Goal: Task Accomplishment & Management: Use online tool/utility

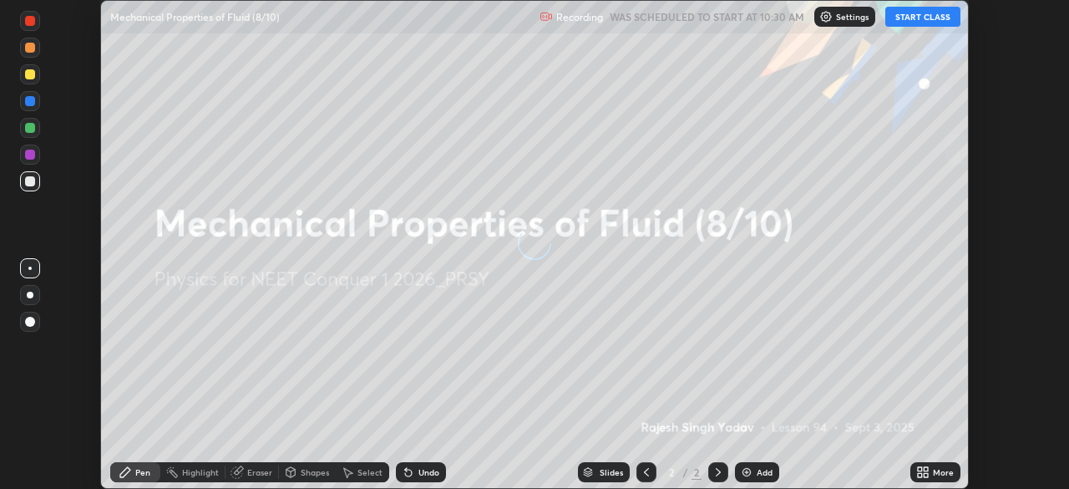
scroll to position [489, 1068]
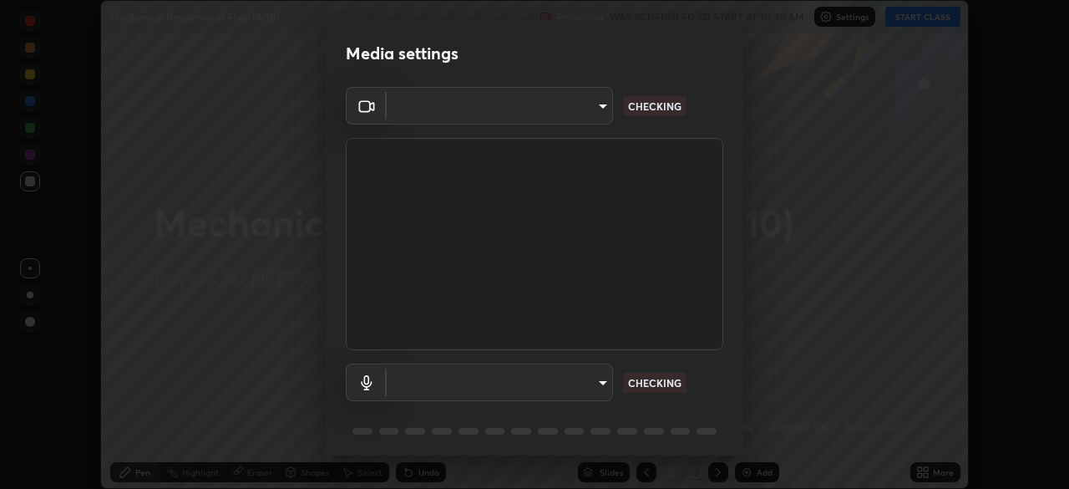
type input "ad6597066c7fc2f7d8a9df135791801f2c5e1b342417c3fbae4c684dc851fcd2"
click at [579, 378] on body "Erase all Mechanical Properties of Fluid (8/10) Recording WAS SCHEDULED TO STAR…" at bounding box center [534, 244] width 1069 height 489
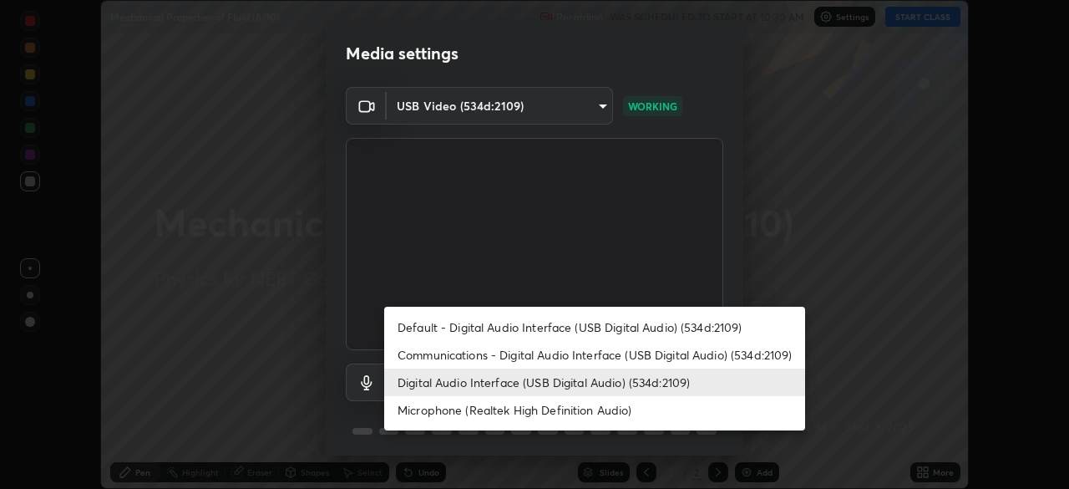
click at [540, 408] on li "Microphone (Realtek High Definition Audio)" at bounding box center [594, 410] width 421 height 28
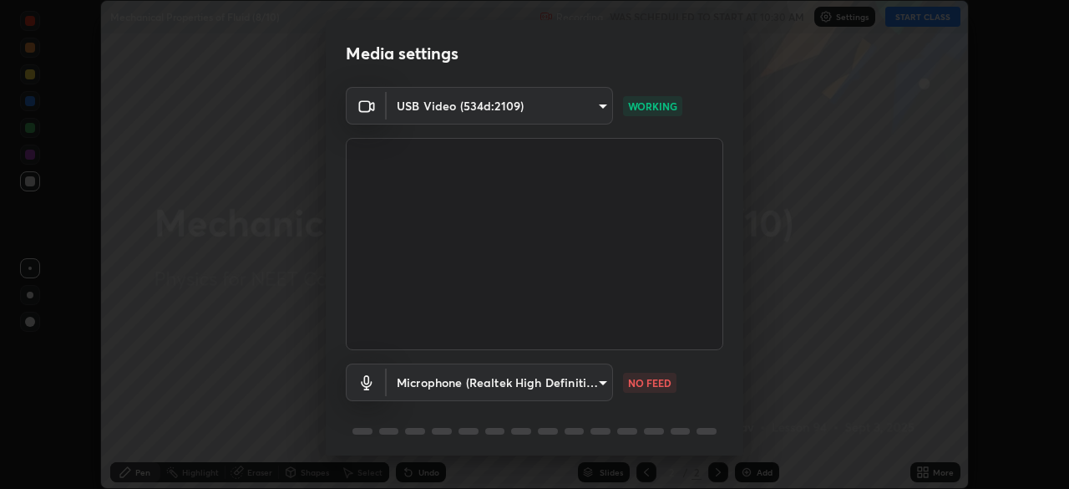
click at [530, 382] on body "Erase all Mechanical Properties of Fluid (8/10) Recording WAS SCHEDULED TO STAR…" at bounding box center [534, 244] width 1069 height 489
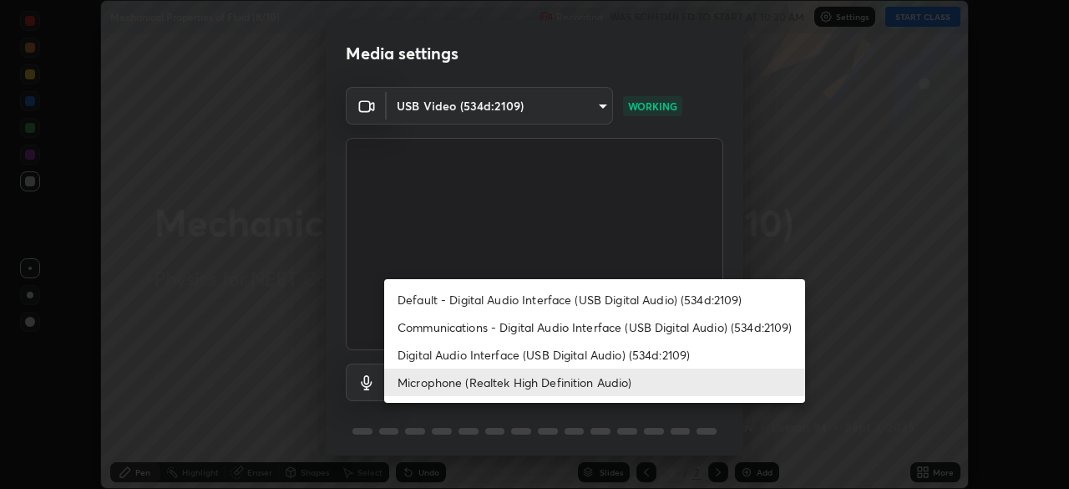
click at [538, 355] on li "Digital Audio Interface (USB Digital Audio) (534d:2109)" at bounding box center [594, 355] width 421 height 28
type input "6c5f27f7fd62254699a83ab764337deb6757b351bfc8fa0988cc7da684c50376"
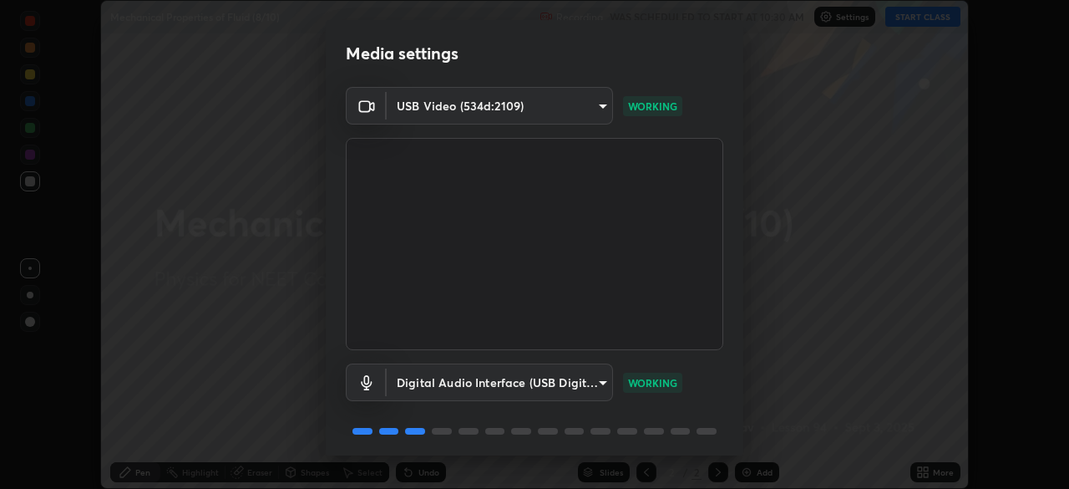
scroll to position [59, 0]
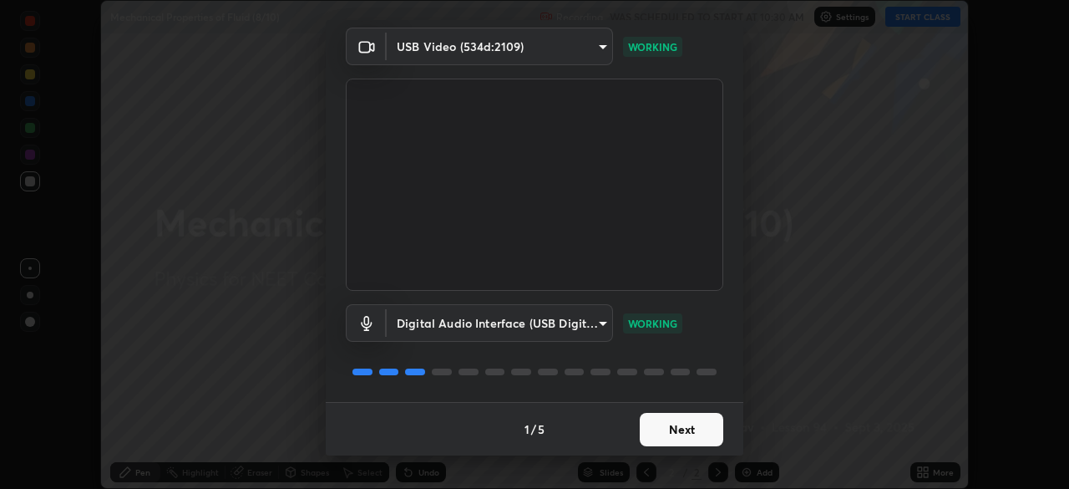
click at [675, 431] on button "Next" at bounding box center [682, 429] width 84 height 33
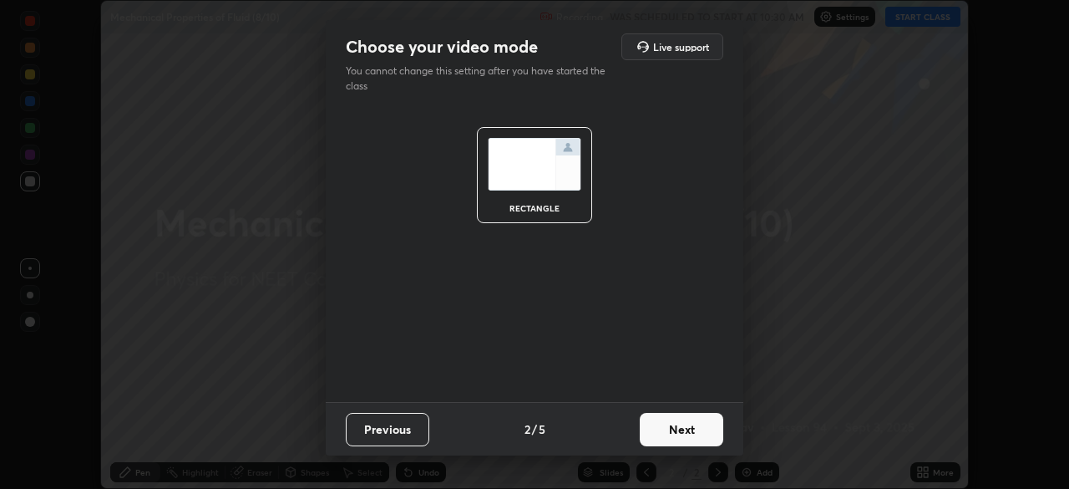
click at [666, 421] on button "Next" at bounding box center [682, 429] width 84 height 33
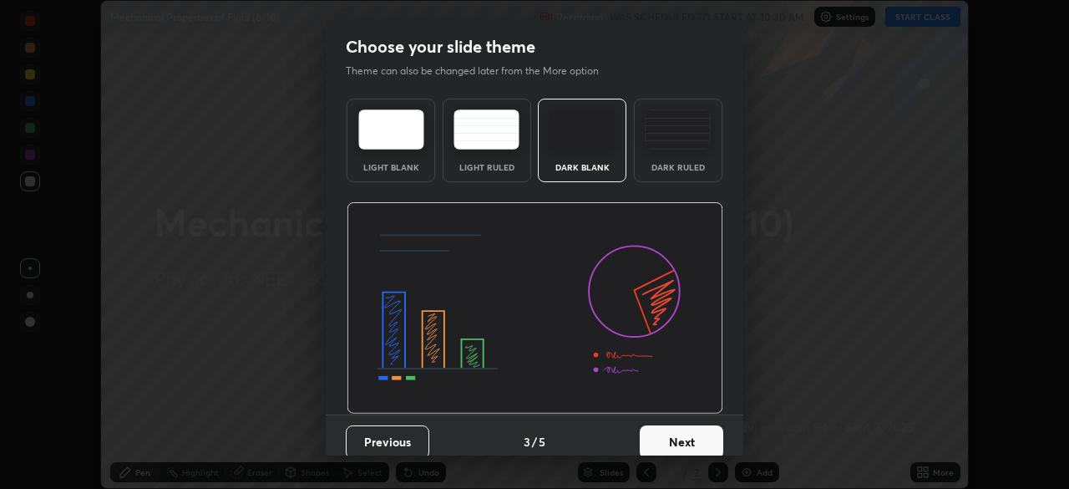
click at [663, 159] on div "Dark Ruled" at bounding box center [678, 141] width 89 height 84
click at [672, 435] on button "Next" at bounding box center [682, 441] width 84 height 33
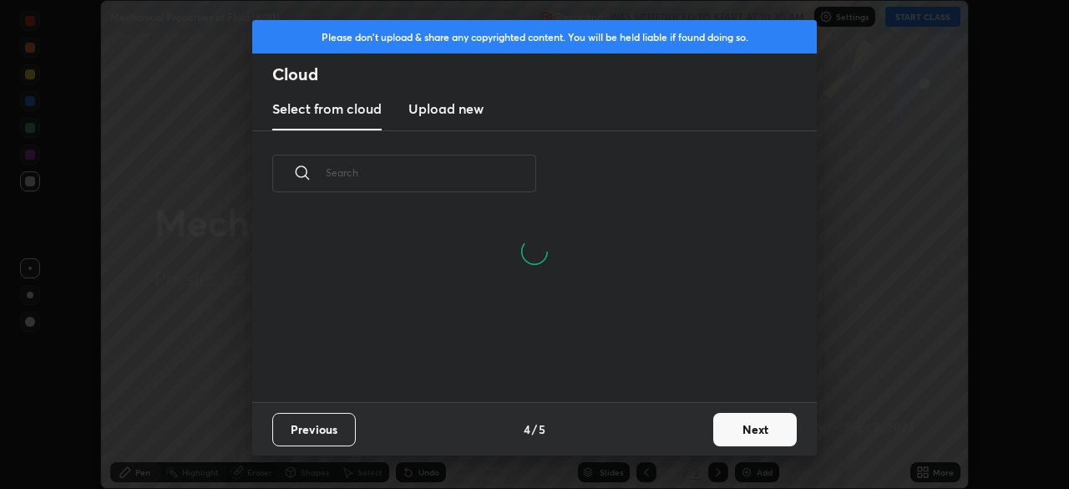
click at [459, 114] on h3 "Upload new" at bounding box center [445, 109] width 75 height 20
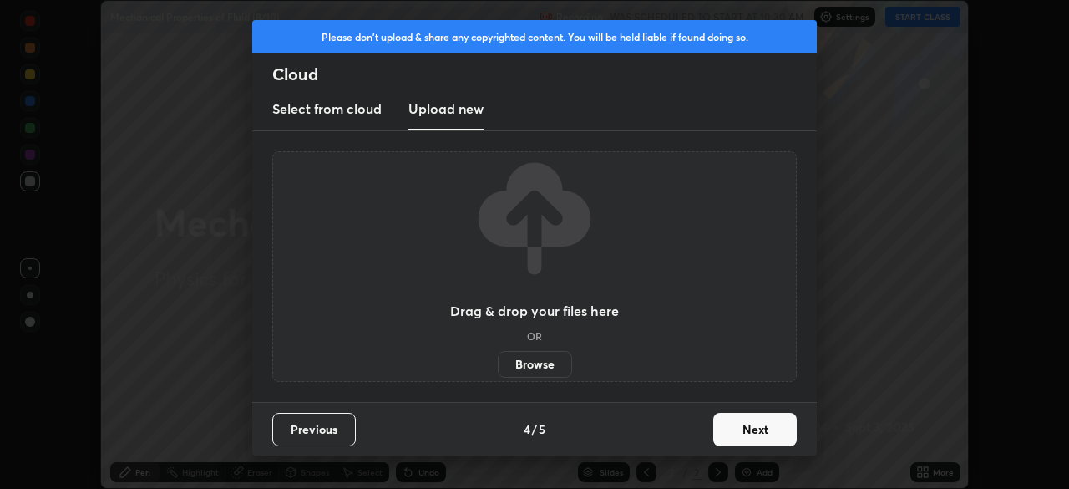
click at [540, 366] on label "Browse" at bounding box center [535, 364] width 74 height 27
click at [498, 366] on input "Browse" at bounding box center [498, 364] width 0 height 27
click at [539, 367] on label "Browse" at bounding box center [535, 364] width 74 height 27
click at [498, 367] on input "Browse" at bounding box center [498, 364] width 0 height 27
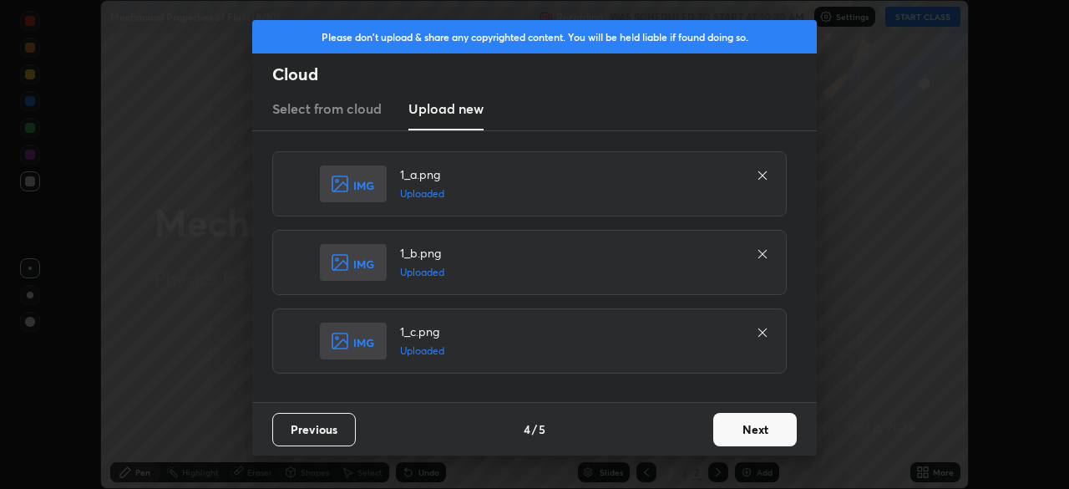
click at [744, 424] on button "Next" at bounding box center [755, 429] width 84 height 33
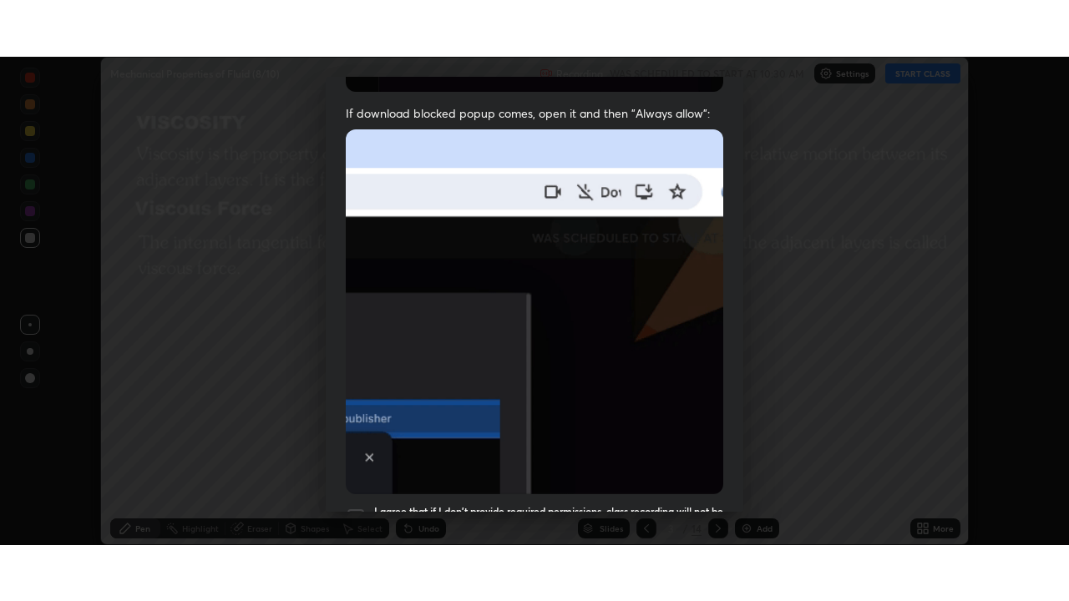
scroll to position [400, 0]
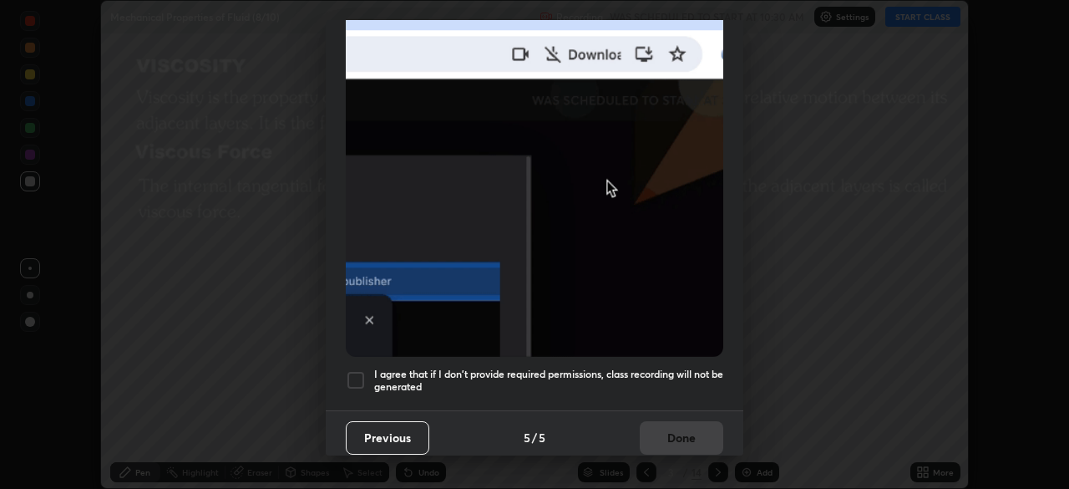
click at [362, 371] on div at bounding box center [356, 380] width 20 height 20
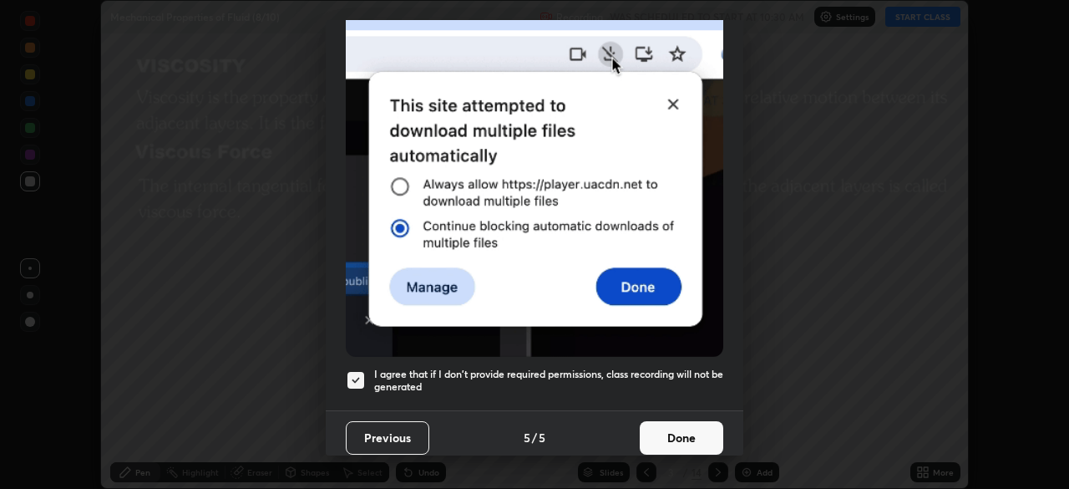
click at [657, 422] on button "Done" at bounding box center [682, 437] width 84 height 33
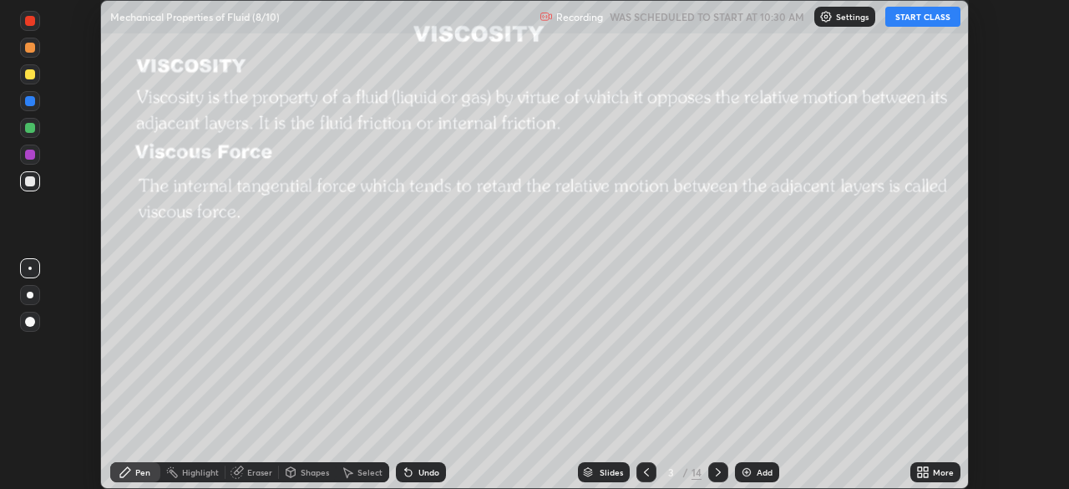
click at [926, 469] on icon at bounding box center [926, 469] width 4 height 4
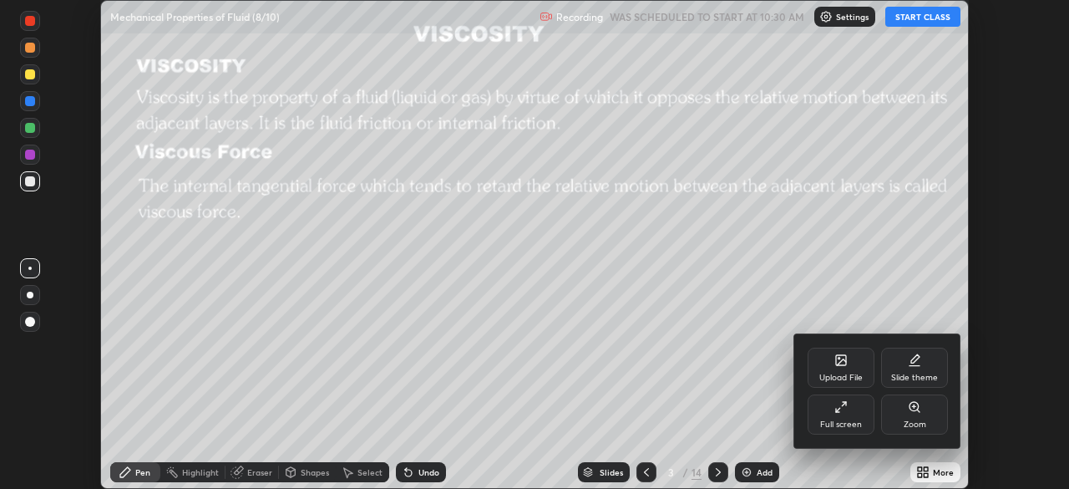
click at [848, 408] on div "Full screen" at bounding box center [841, 414] width 67 height 40
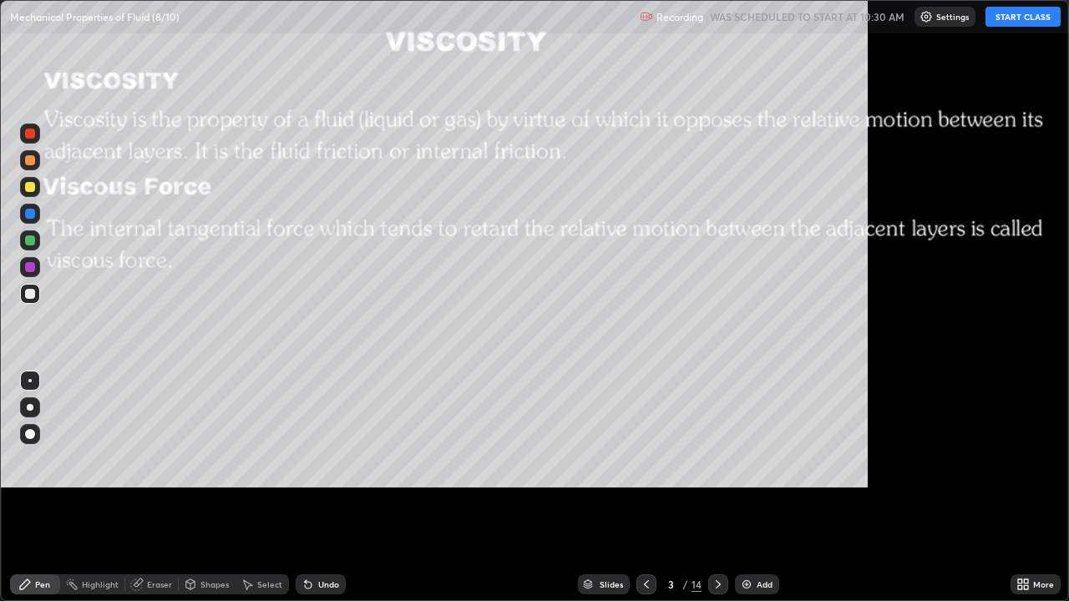
scroll to position [601, 1069]
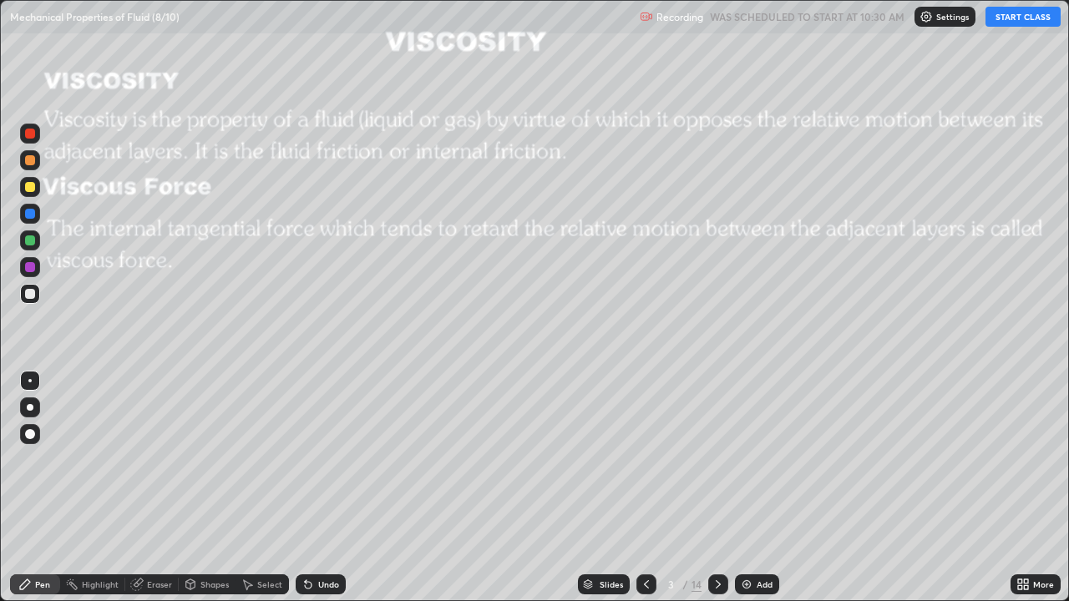
click at [677, 488] on div "3" at bounding box center [671, 585] width 17 height 10
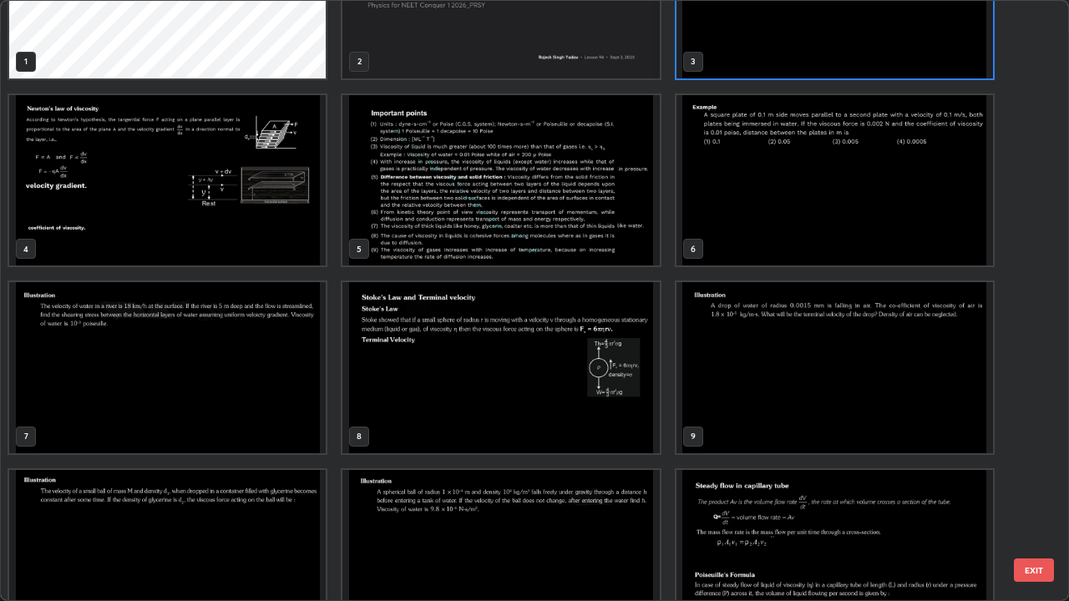
scroll to position [103, 0]
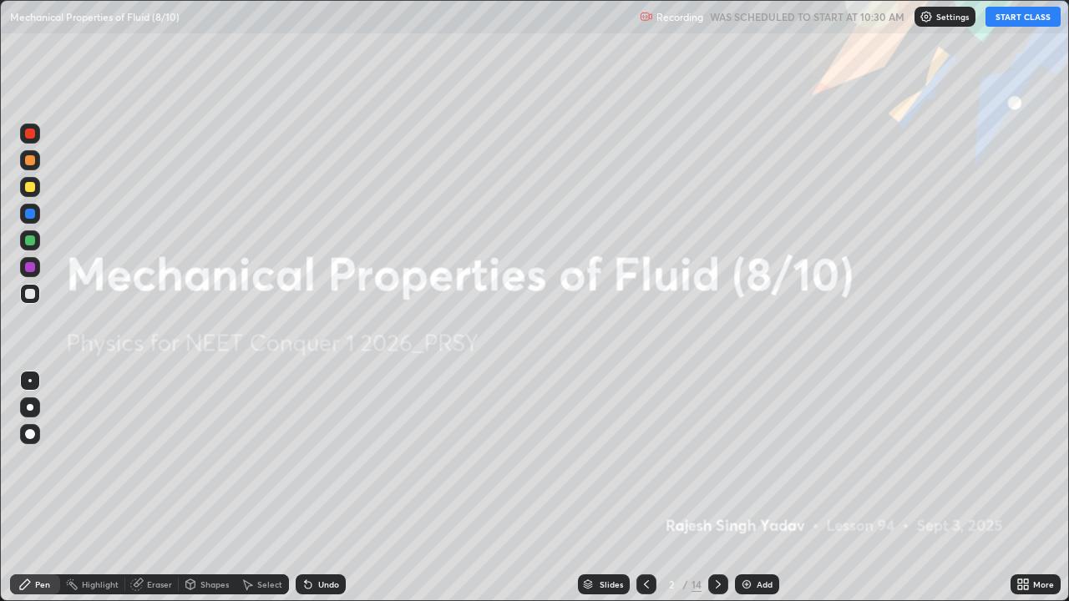
click at [1011, 18] on button "START CLASS" at bounding box center [1023, 17] width 75 height 20
click at [692, 488] on div "14" at bounding box center [697, 584] width 10 height 15
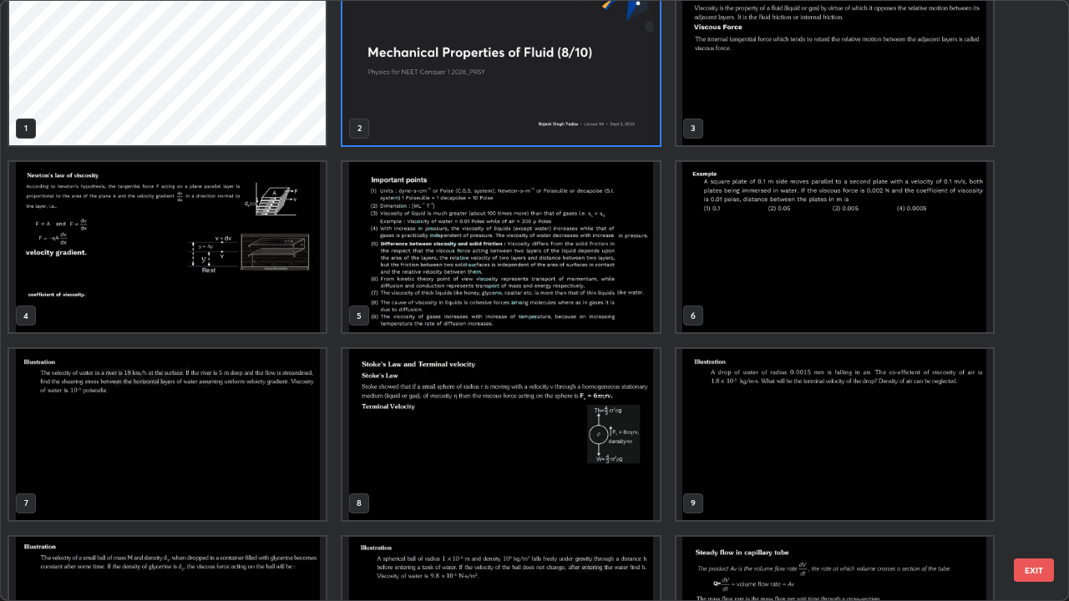
scroll to position [38, 0]
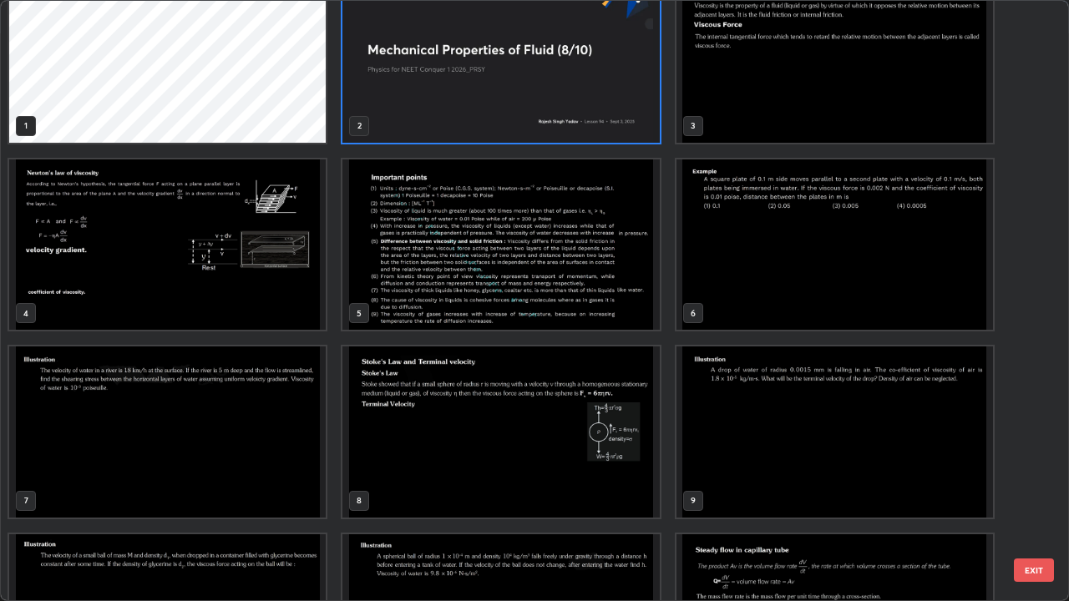
click at [781, 244] on img "grid" at bounding box center [835, 245] width 317 height 171
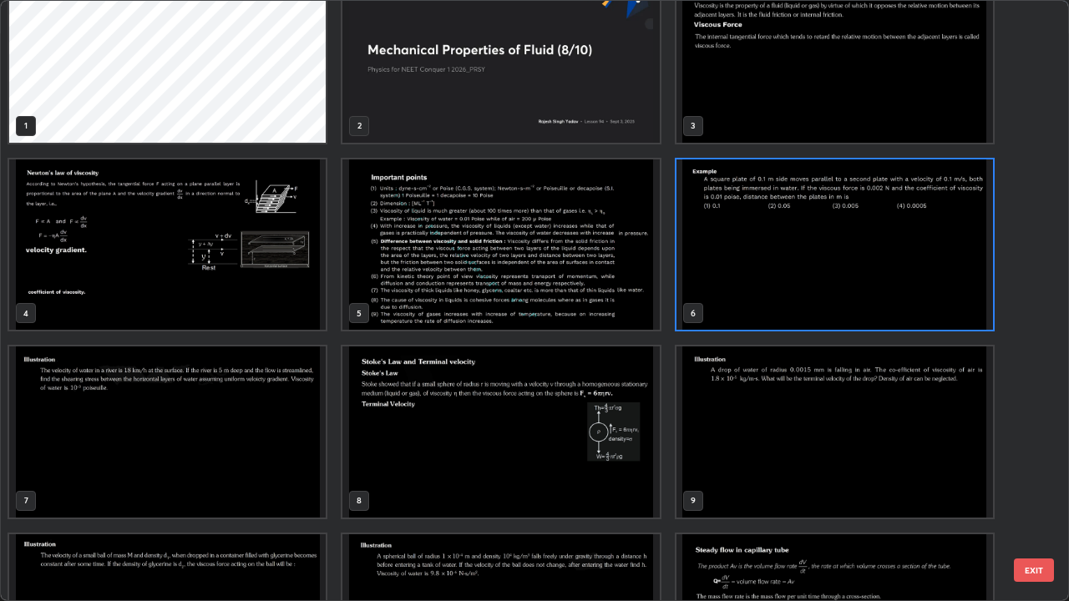
click at [781, 242] on img "grid" at bounding box center [835, 245] width 317 height 171
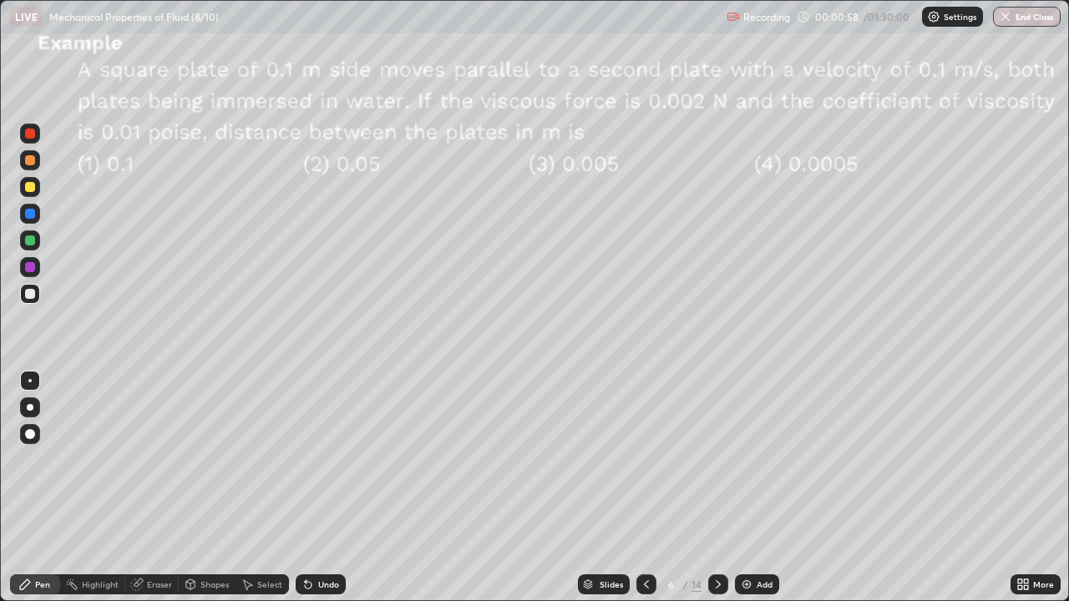
click at [716, 488] on icon at bounding box center [718, 584] width 13 height 13
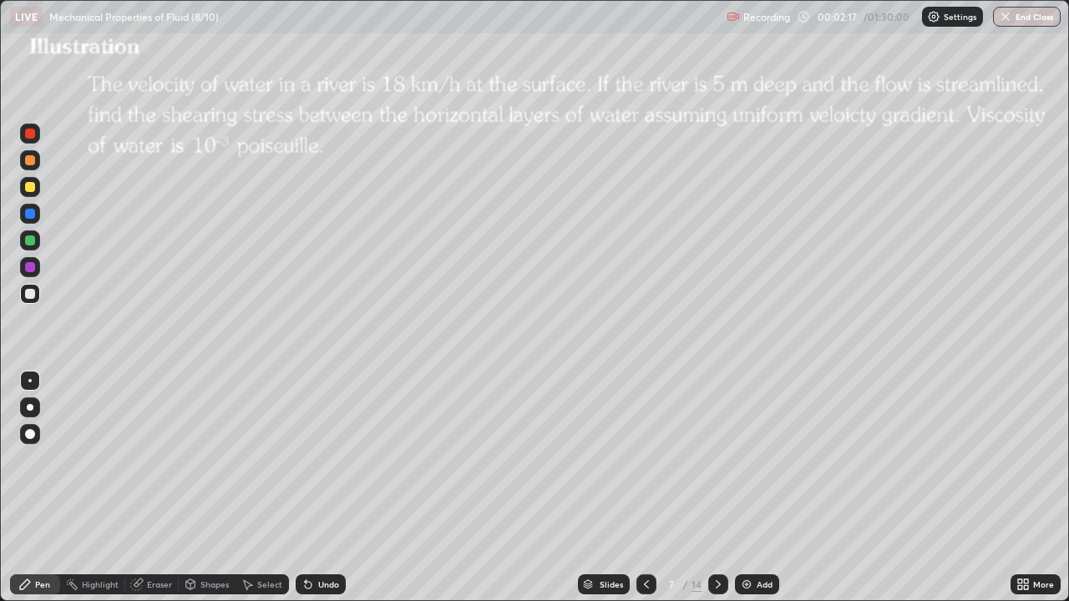
click at [33, 162] on div at bounding box center [30, 160] width 10 height 10
click at [201, 488] on div "Shapes" at bounding box center [214, 585] width 28 height 8
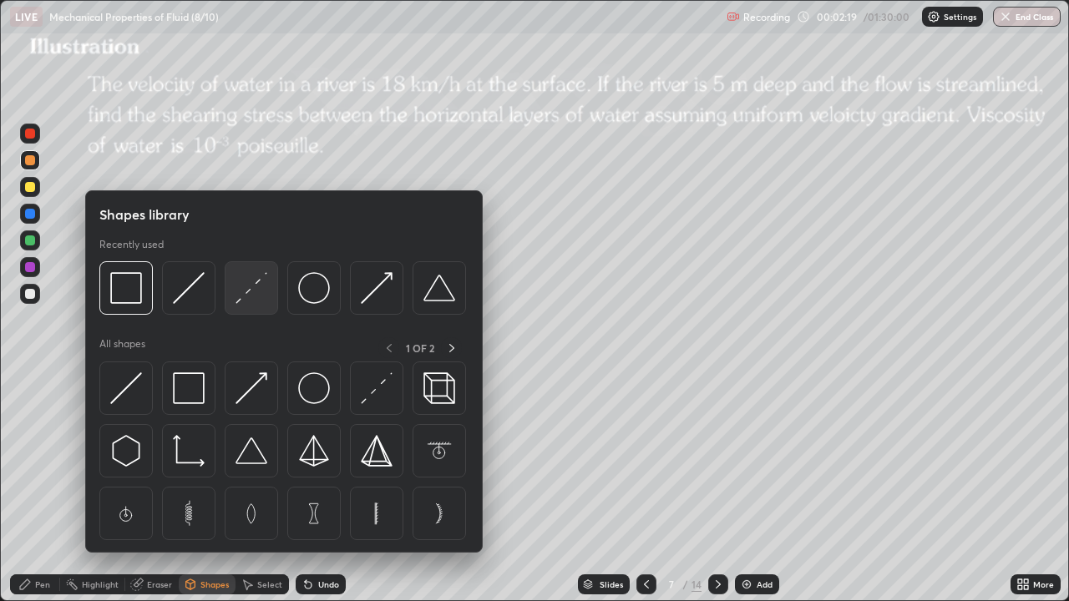
click at [251, 293] on img at bounding box center [252, 288] width 32 height 32
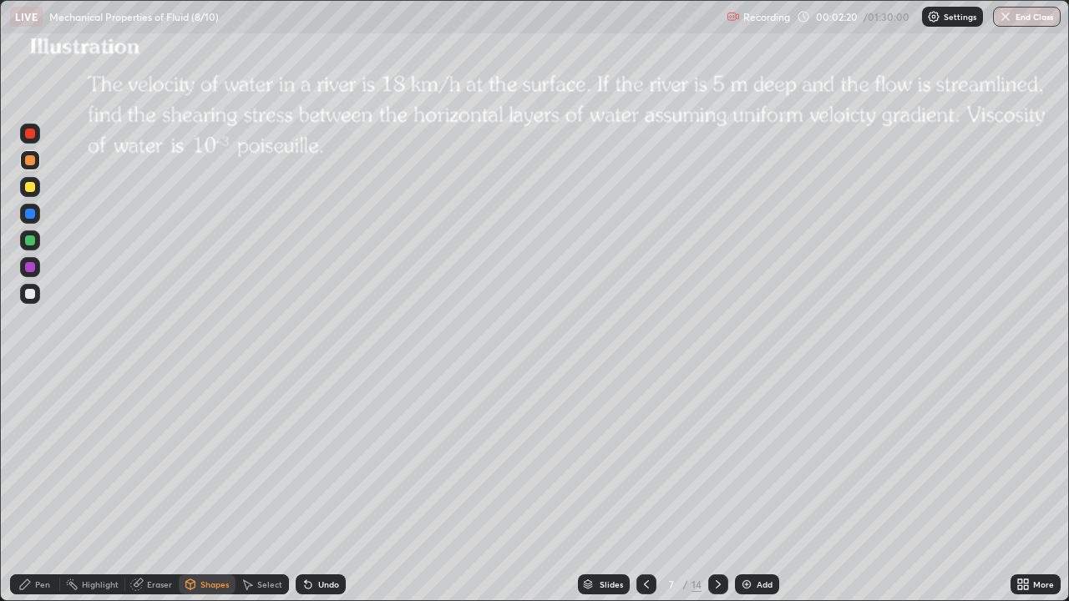
click at [32, 218] on div at bounding box center [30, 214] width 10 height 10
click at [197, 488] on div "Shapes" at bounding box center [207, 585] width 57 height 20
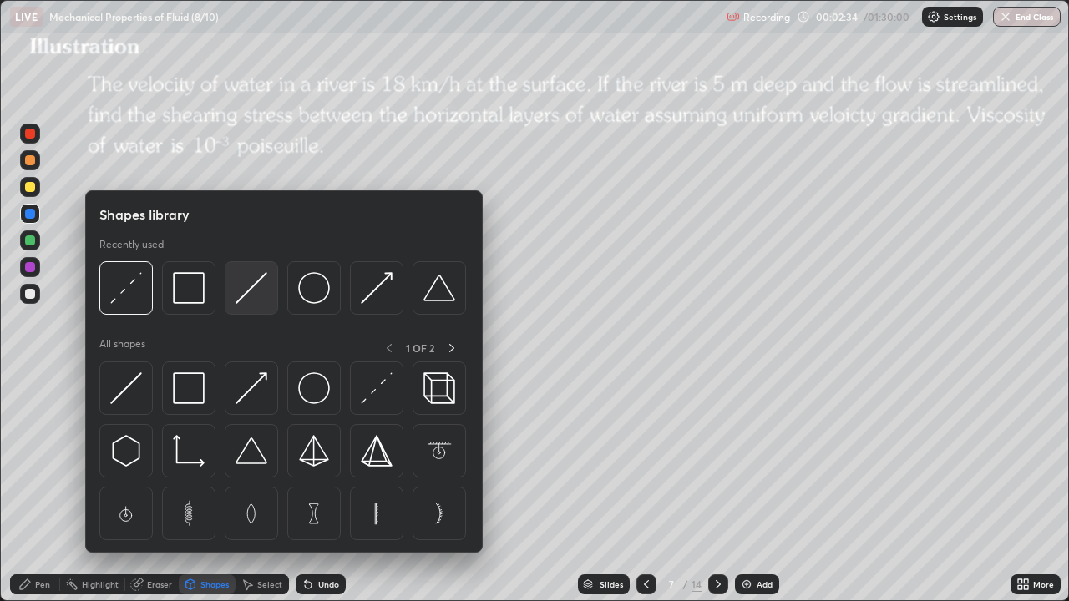
click at [243, 299] on img at bounding box center [252, 288] width 32 height 32
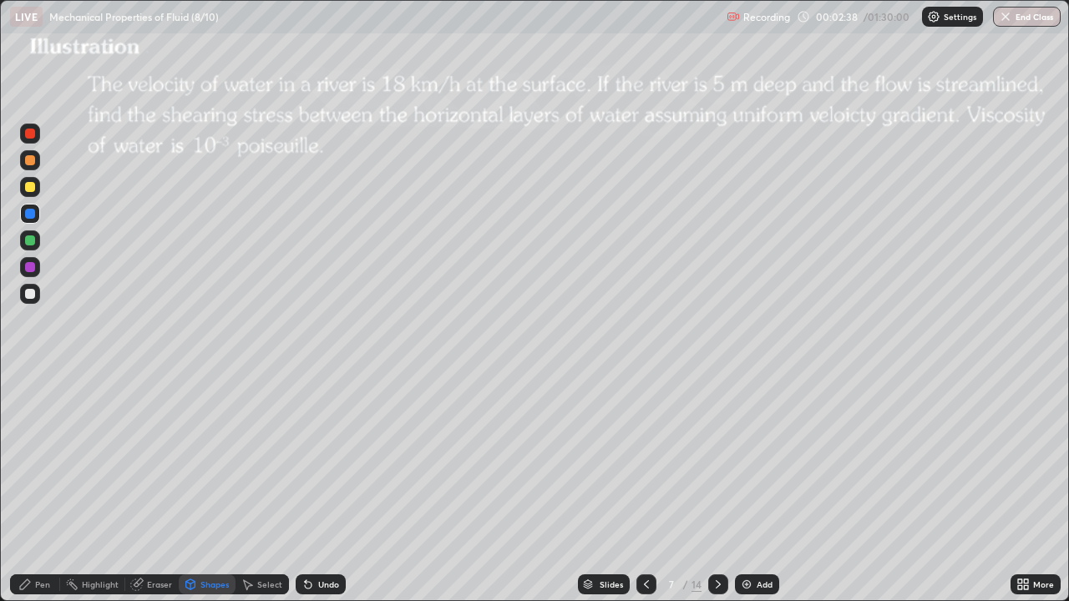
click at [210, 488] on div "Shapes" at bounding box center [214, 585] width 28 height 8
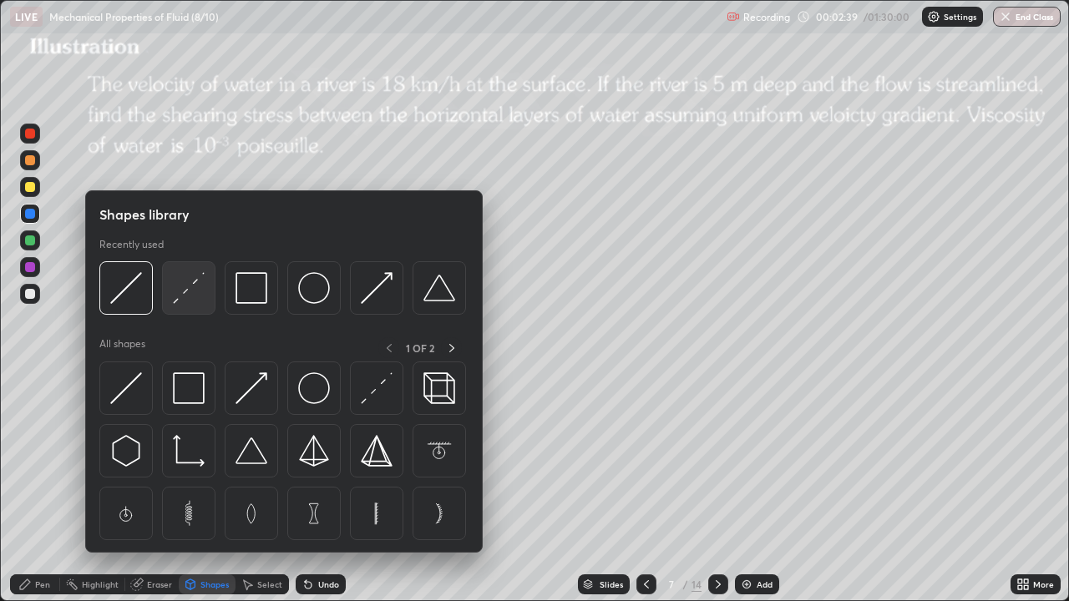
click at [197, 287] on img at bounding box center [189, 288] width 32 height 32
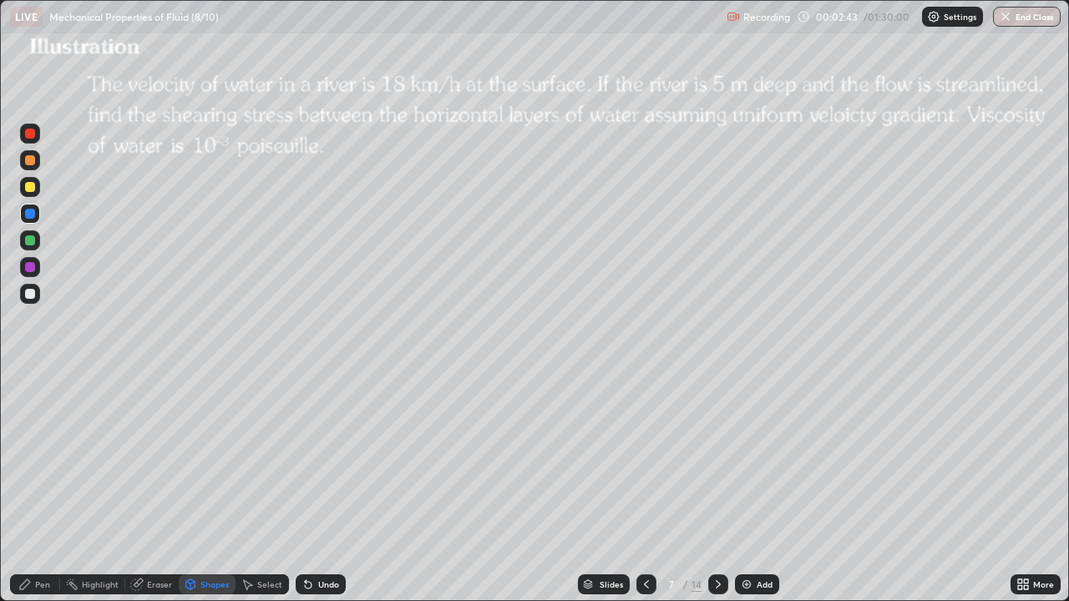
click at [41, 488] on div "Pen" at bounding box center [42, 585] width 15 height 8
click at [33, 188] on div at bounding box center [30, 187] width 10 height 10
click at [214, 488] on div "Shapes" at bounding box center [214, 585] width 28 height 8
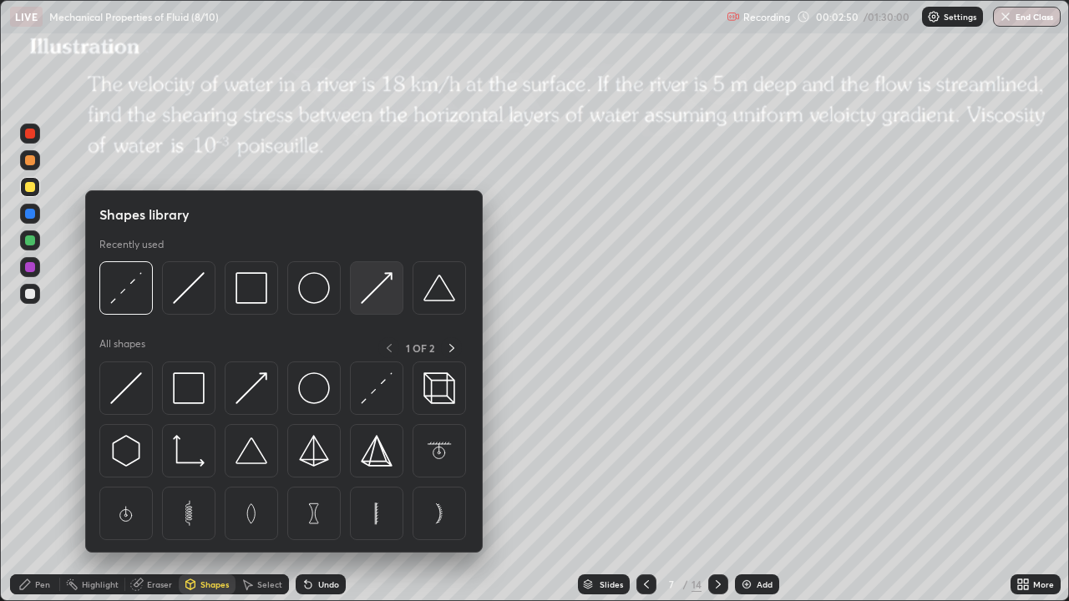
click at [368, 294] on img at bounding box center [377, 288] width 32 height 32
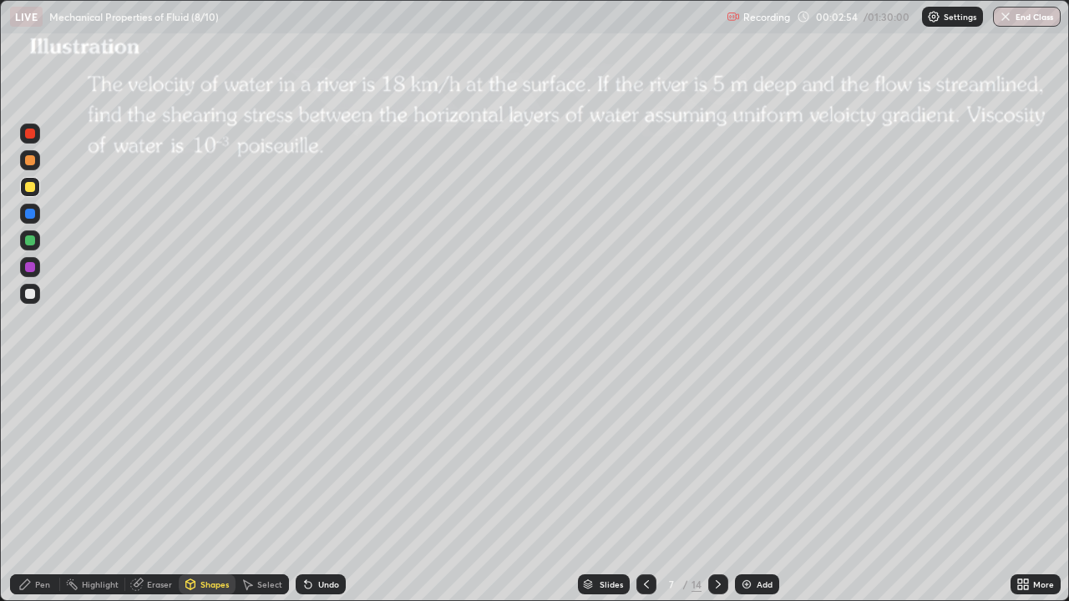
click at [47, 488] on div "Pen" at bounding box center [42, 585] width 15 height 8
click at [718, 488] on icon at bounding box center [718, 584] width 13 height 13
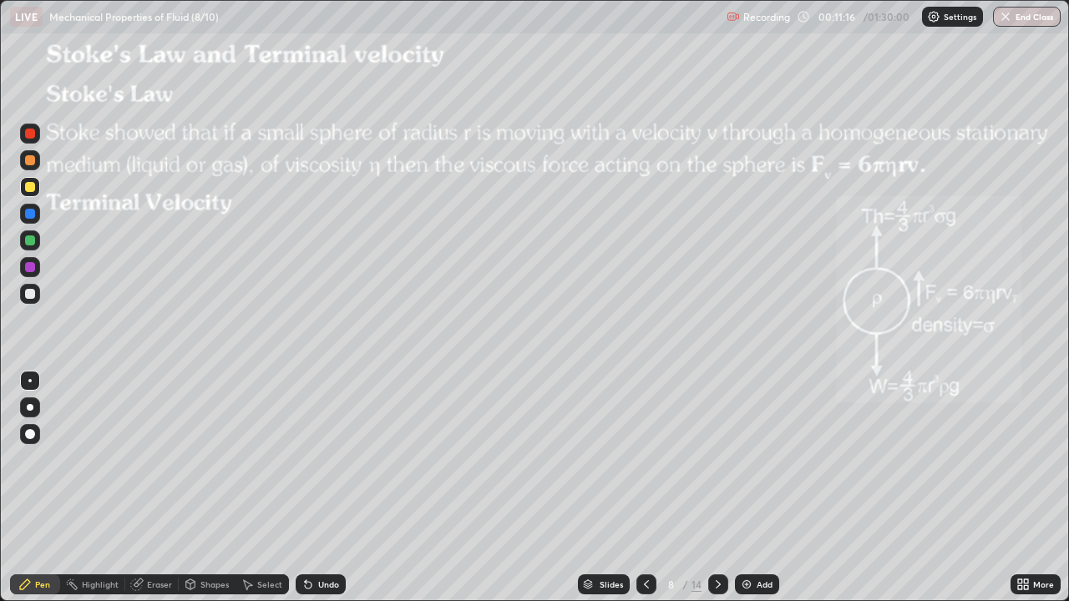
click at [753, 488] on div "Add" at bounding box center [757, 585] width 44 height 20
click at [211, 488] on div "Shapes" at bounding box center [214, 585] width 28 height 8
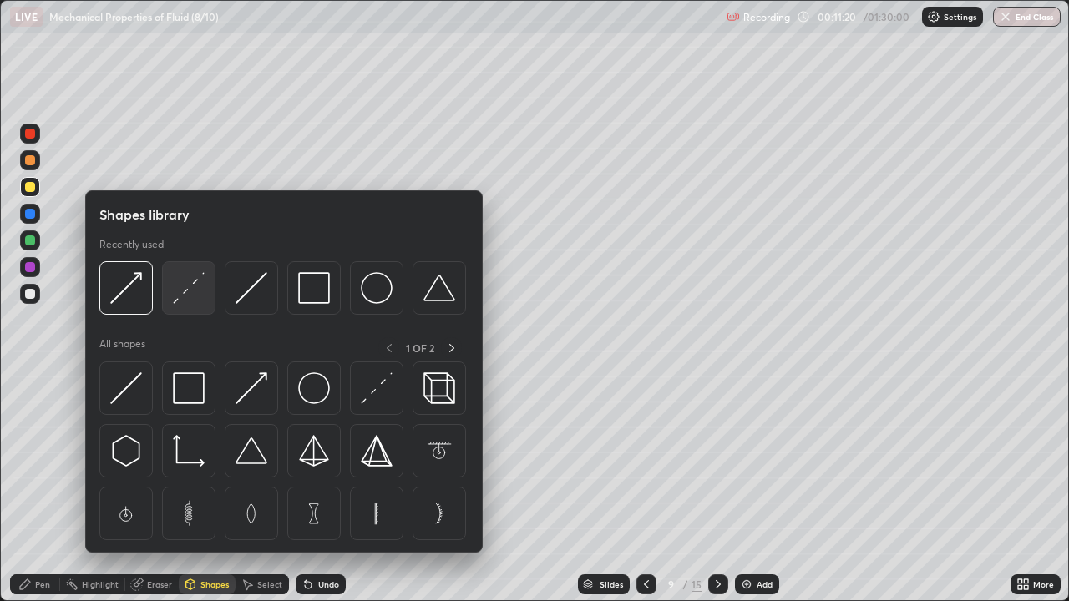
click at [193, 285] on img at bounding box center [189, 288] width 32 height 32
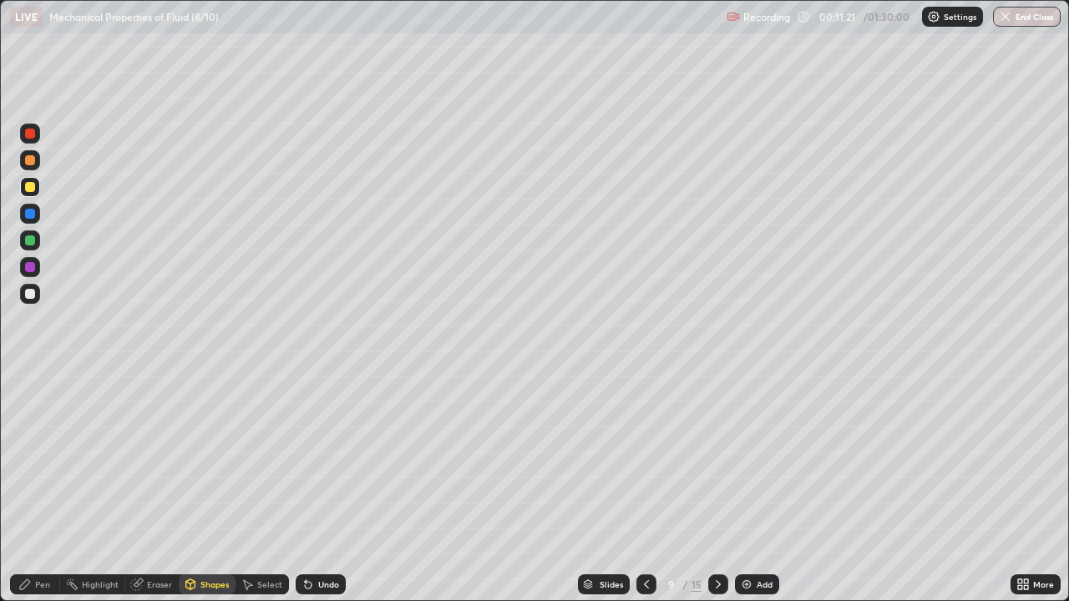
click at [28, 216] on div at bounding box center [30, 214] width 10 height 10
click at [208, 488] on div "Shapes" at bounding box center [214, 585] width 28 height 8
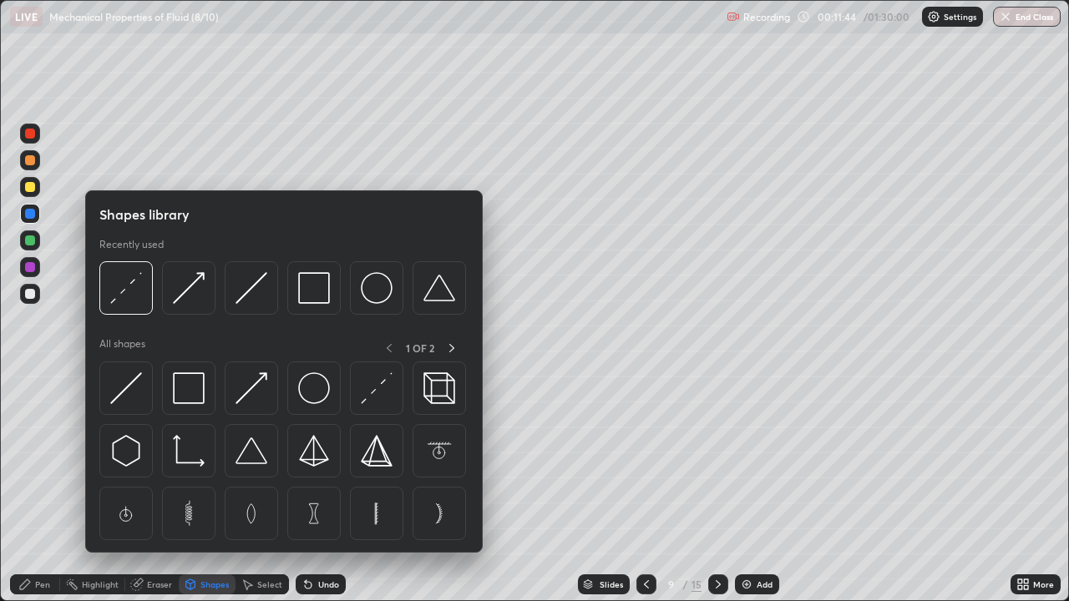
click at [373, 291] on img at bounding box center [377, 288] width 32 height 32
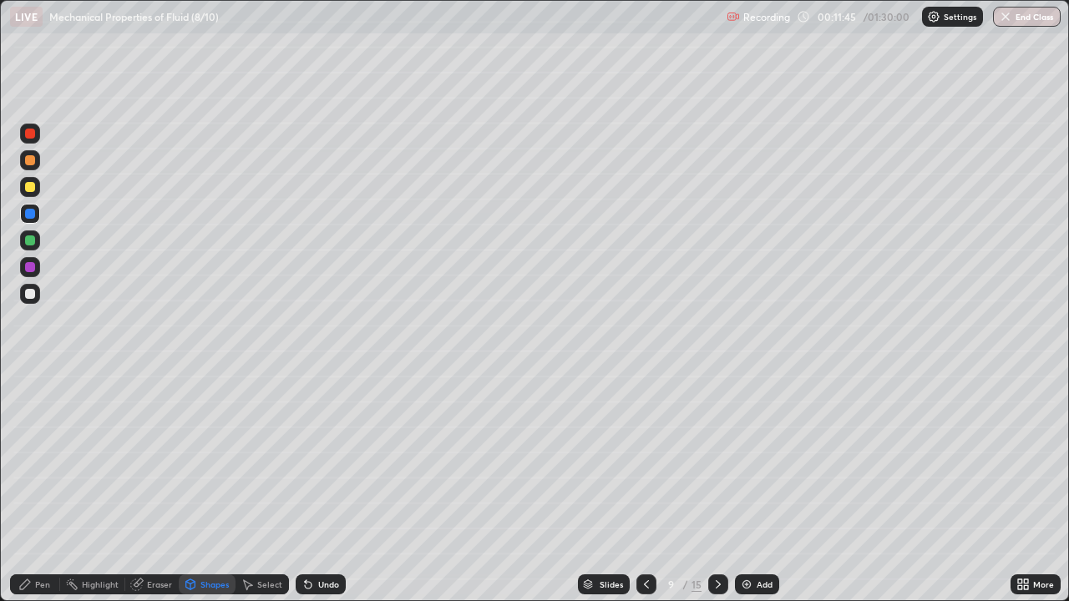
click at [38, 187] on div at bounding box center [30, 187] width 20 height 20
click at [45, 488] on div "Pen" at bounding box center [35, 585] width 50 height 20
click at [209, 488] on div "Shapes" at bounding box center [214, 585] width 28 height 8
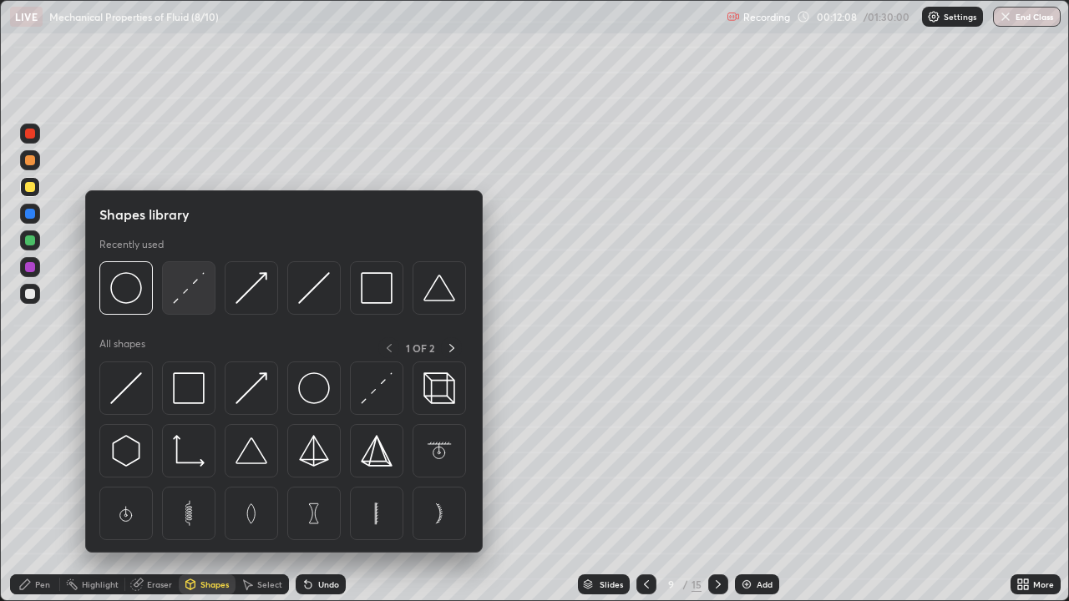
click at [193, 286] on img at bounding box center [189, 288] width 32 height 32
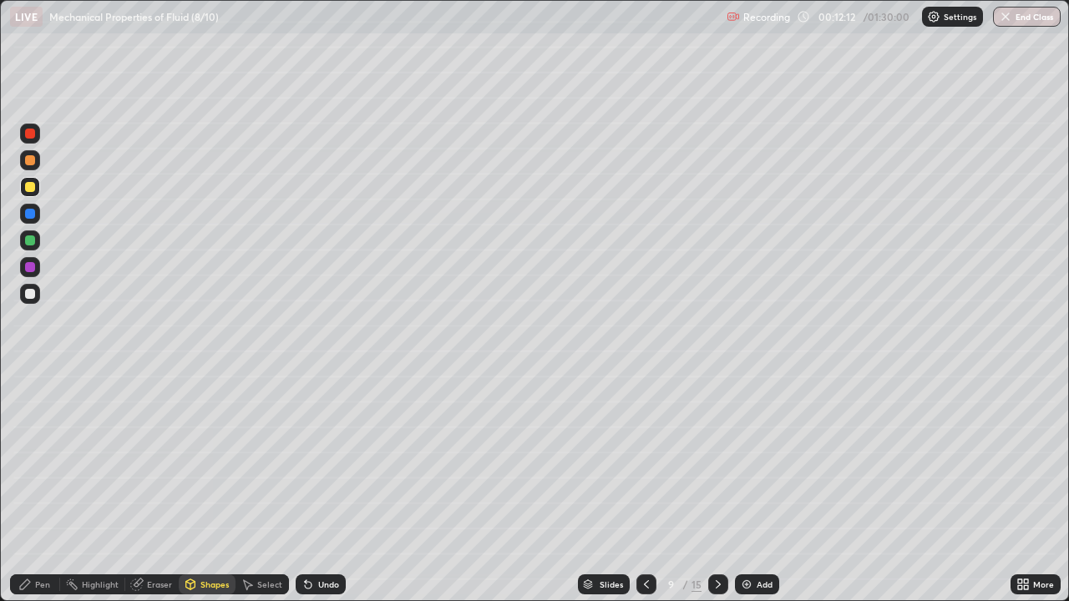
click at [46, 488] on div "Pen" at bounding box center [42, 585] width 15 height 8
click at [214, 488] on div "Shapes" at bounding box center [214, 585] width 28 height 8
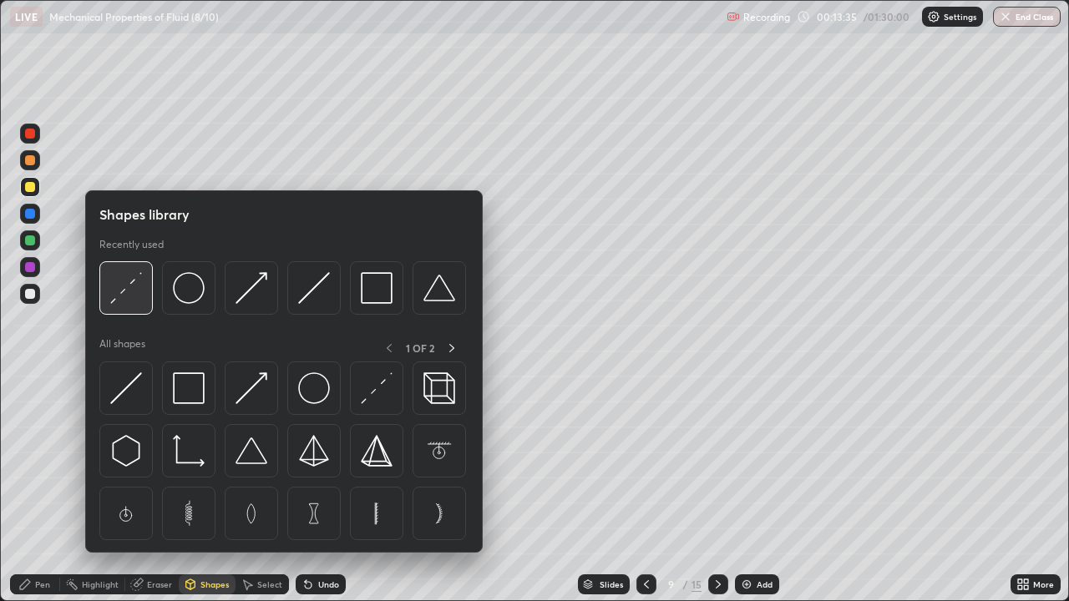
click at [123, 289] on img at bounding box center [126, 288] width 32 height 32
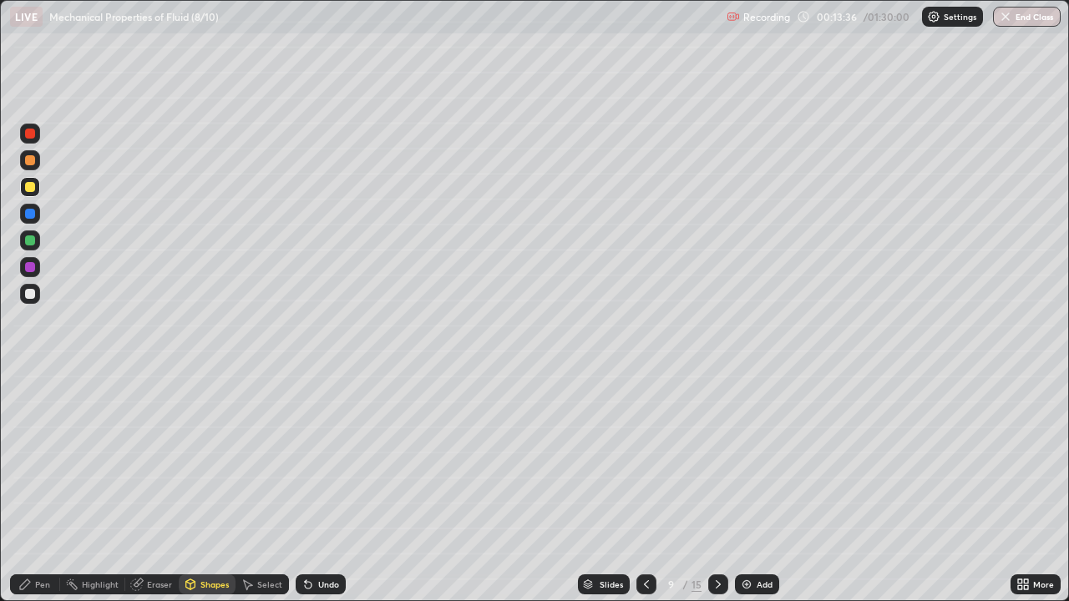
click at [36, 215] on div at bounding box center [30, 214] width 20 height 20
click at [40, 488] on div "Pen" at bounding box center [42, 585] width 15 height 8
click at [31, 294] on div at bounding box center [30, 294] width 10 height 10
click at [317, 488] on div "Undo" at bounding box center [321, 585] width 50 height 20
click at [326, 488] on div "Undo" at bounding box center [328, 585] width 21 height 8
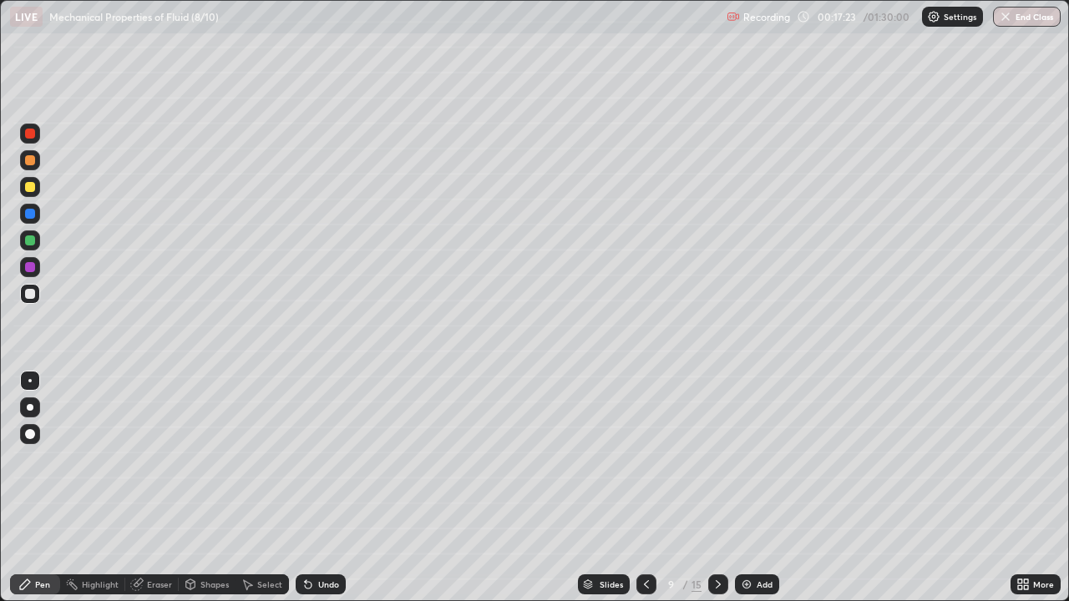
click at [30, 408] on div at bounding box center [30, 407] width 7 height 7
click at [28, 189] on div at bounding box center [30, 187] width 10 height 10
click at [318, 488] on div "Undo" at bounding box center [328, 585] width 21 height 8
click at [152, 488] on div "Eraser" at bounding box center [159, 585] width 25 height 8
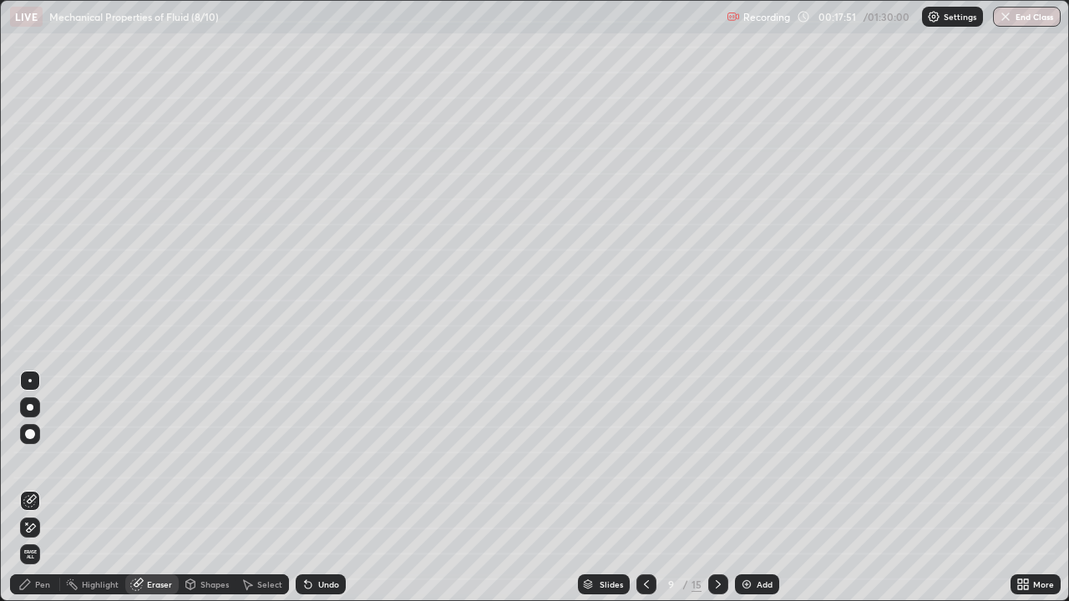
click at [43, 488] on div "Pen" at bounding box center [42, 585] width 15 height 8
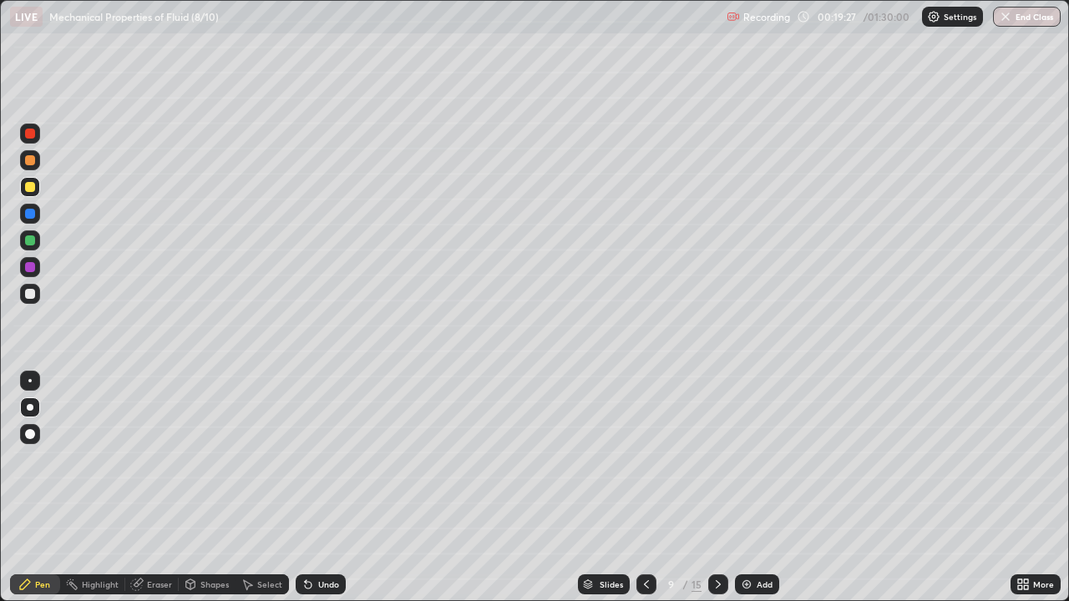
click at [152, 488] on div "Eraser" at bounding box center [159, 585] width 25 height 8
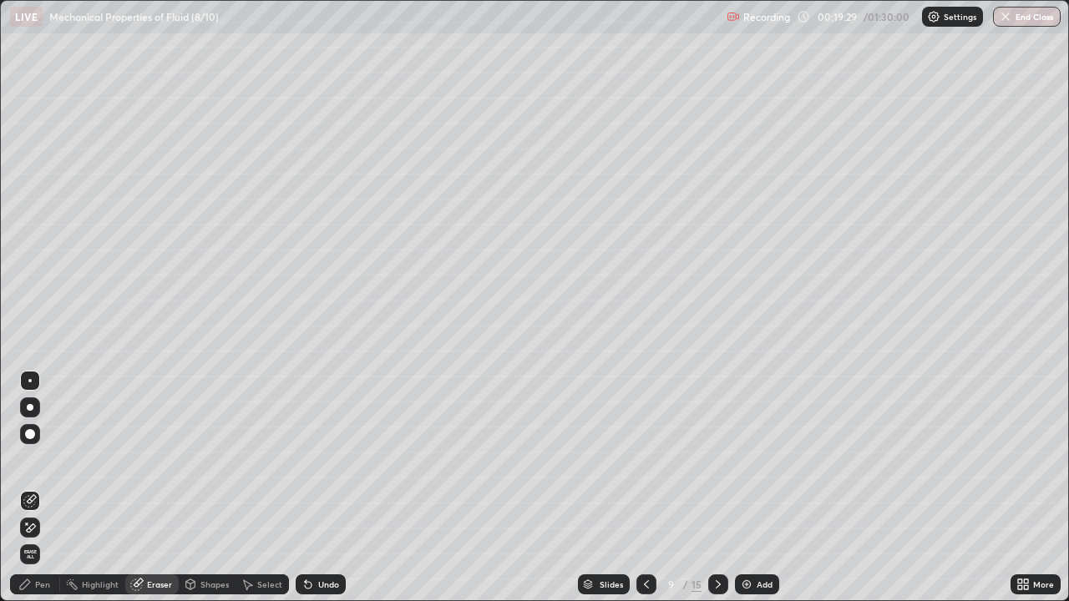
click at [204, 488] on div "Shapes" at bounding box center [214, 585] width 28 height 8
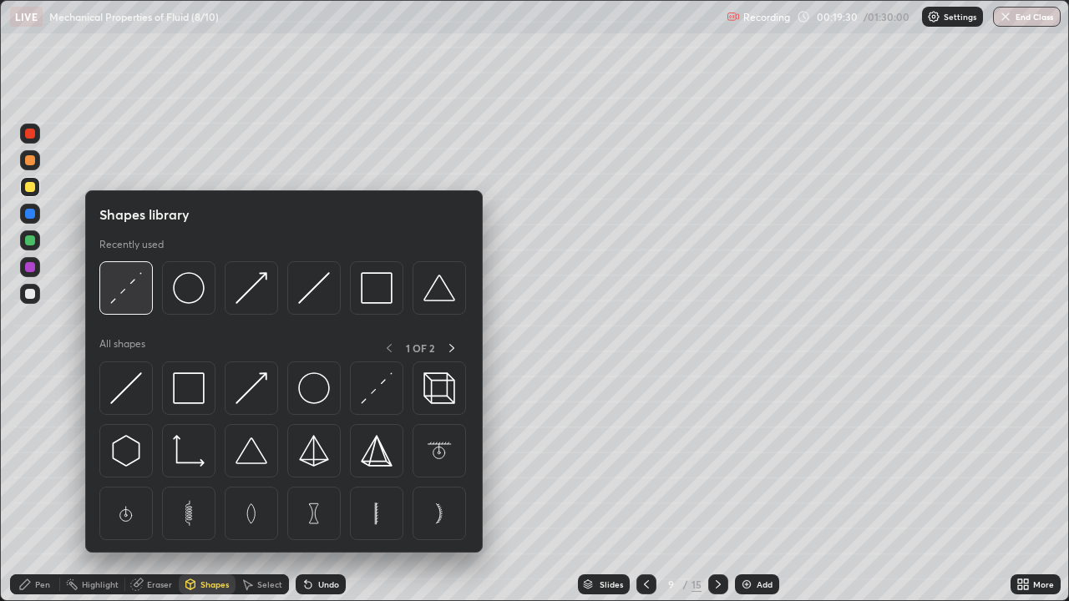
click at [118, 294] on img at bounding box center [126, 288] width 32 height 32
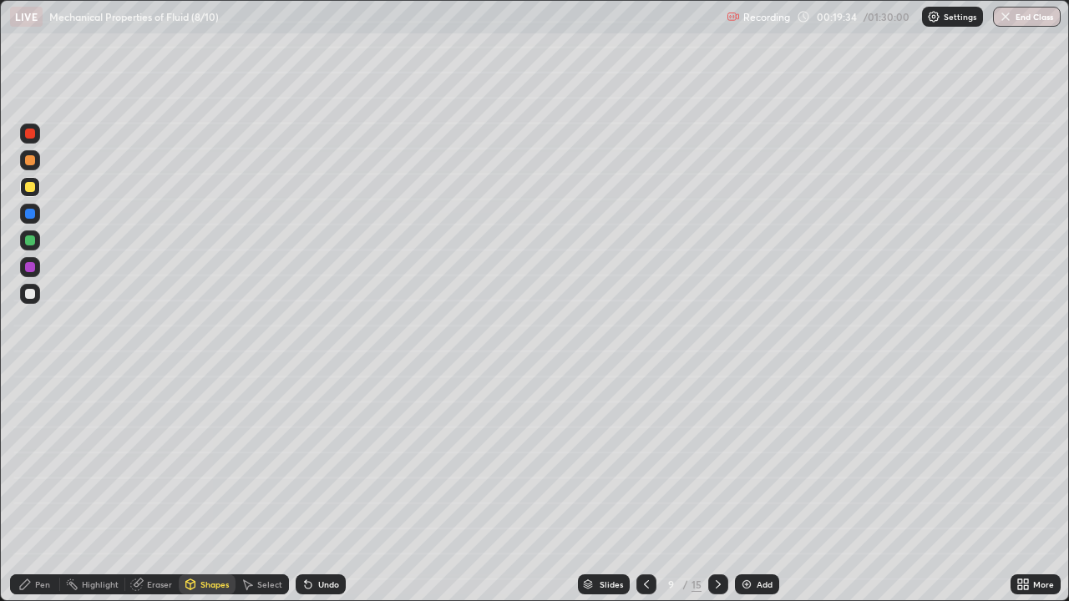
click at [29, 488] on icon at bounding box center [25, 585] width 10 height 10
click at [757, 488] on div "Add" at bounding box center [765, 585] width 16 height 8
click at [207, 488] on div "Shapes" at bounding box center [214, 585] width 28 height 8
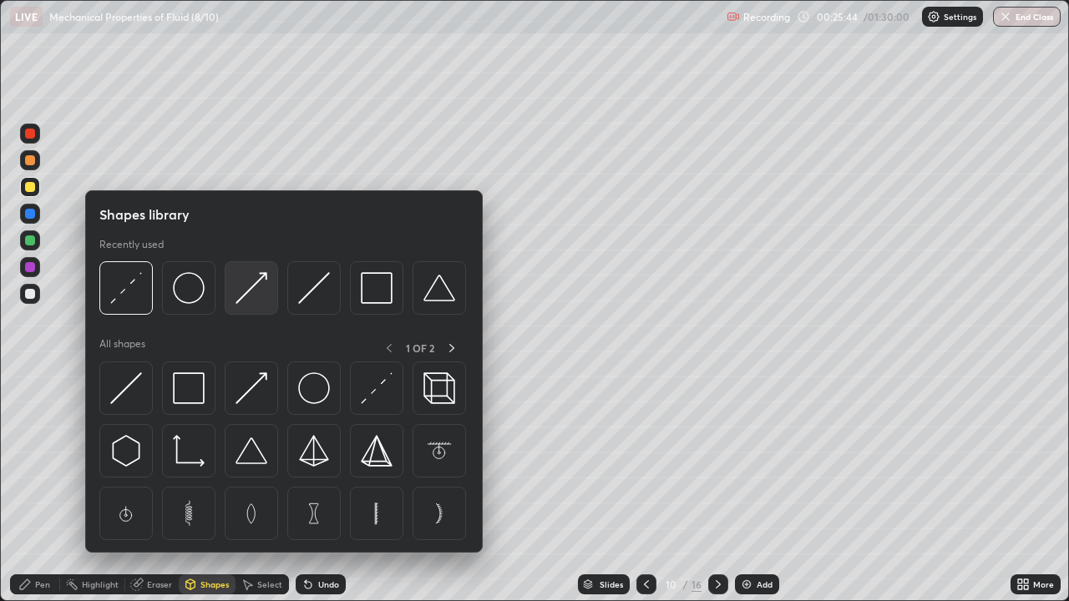
click at [248, 287] on img at bounding box center [252, 288] width 32 height 32
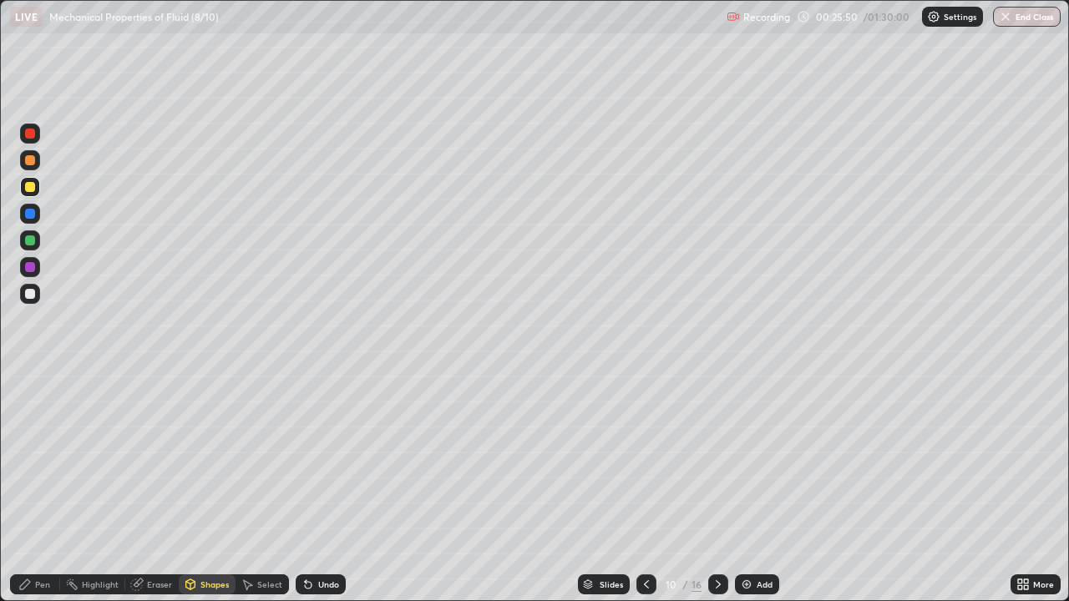
click at [35, 488] on div "Pen" at bounding box center [42, 585] width 15 height 8
click at [30, 293] on div at bounding box center [30, 294] width 10 height 10
click at [209, 488] on div "Shapes" at bounding box center [214, 585] width 28 height 8
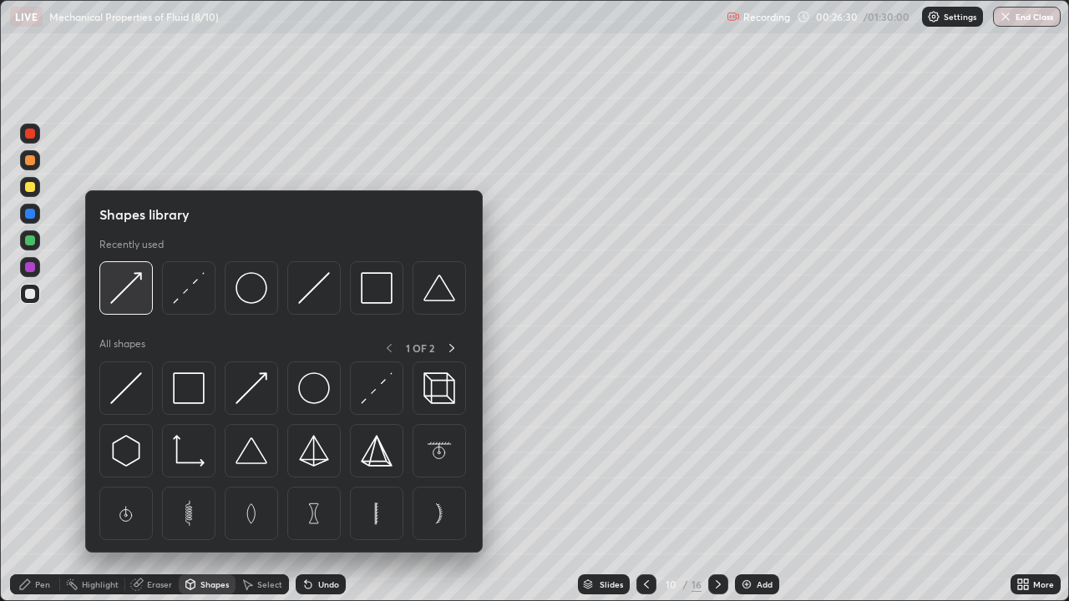
click at [129, 287] on img at bounding box center [126, 288] width 32 height 32
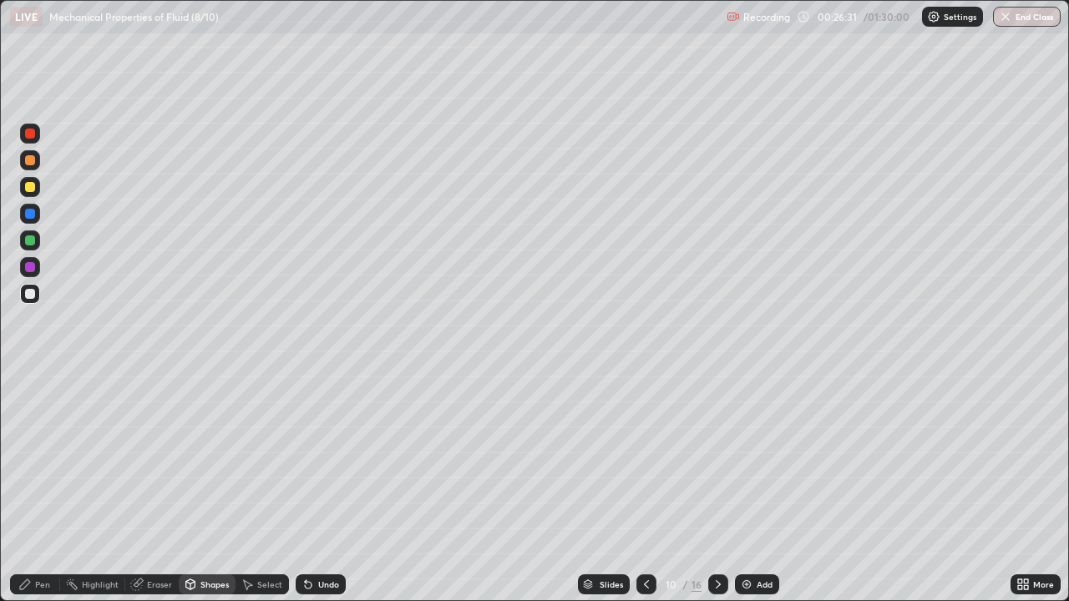
click at [33, 189] on div at bounding box center [30, 187] width 10 height 10
click at [43, 488] on div "Pen" at bounding box center [42, 585] width 15 height 8
click at [33, 290] on div at bounding box center [30, 294] width 10 height 10
click at [200, 488] on div "Shapes" at bounding box center [214, 585] width 28 height 8
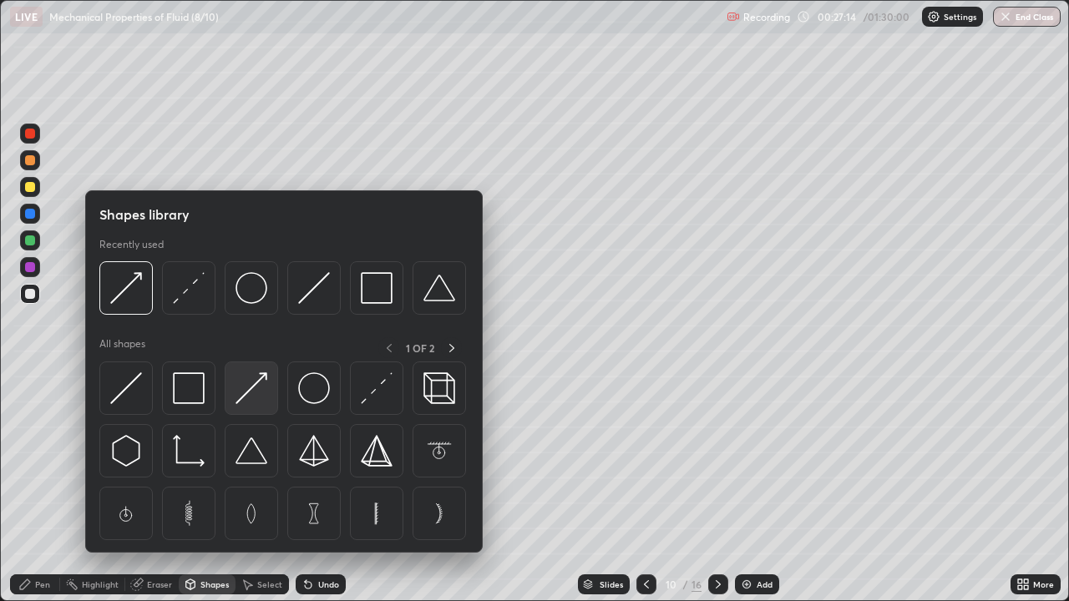
click at [253, 385] on img at bounding box center [252, 389] width 32 height 32
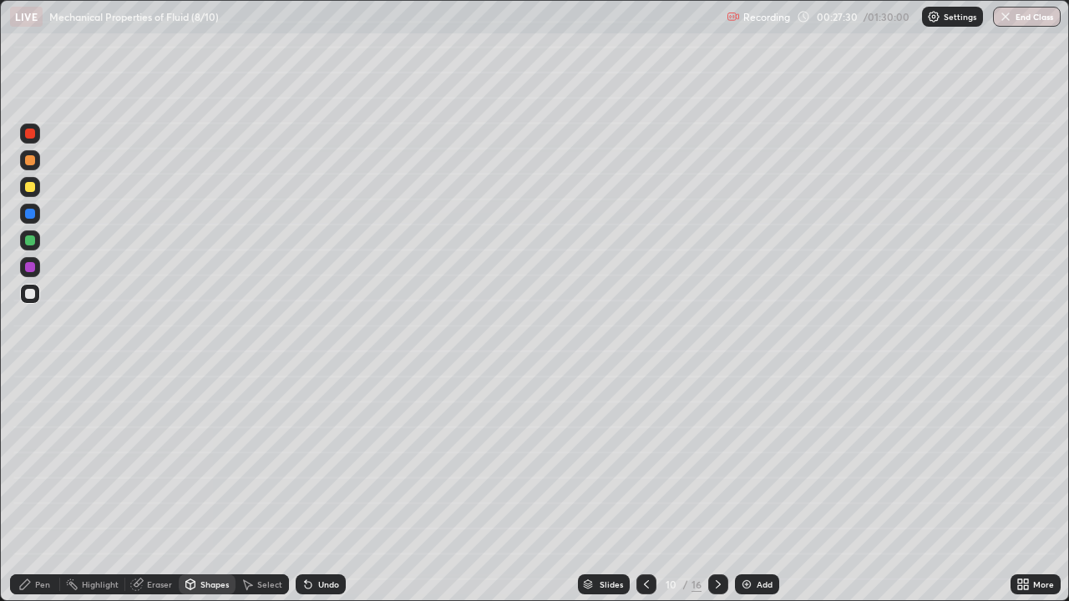
click at [39, 488] on div "Pen" at bounding box center [35, 585] width 50 height 20
click at [32, 488] on div "Pen" at bounding box center [35, 585] width 50 height 20
click at [644, 488] on icon at bounding box center [646, 584] width 13 height 13
click at [715, 488] on icon at bounding box center [718, 584] width 13 height 13
click at [644, 488] on icon at bounding box center [646, 584] width 13 height 13
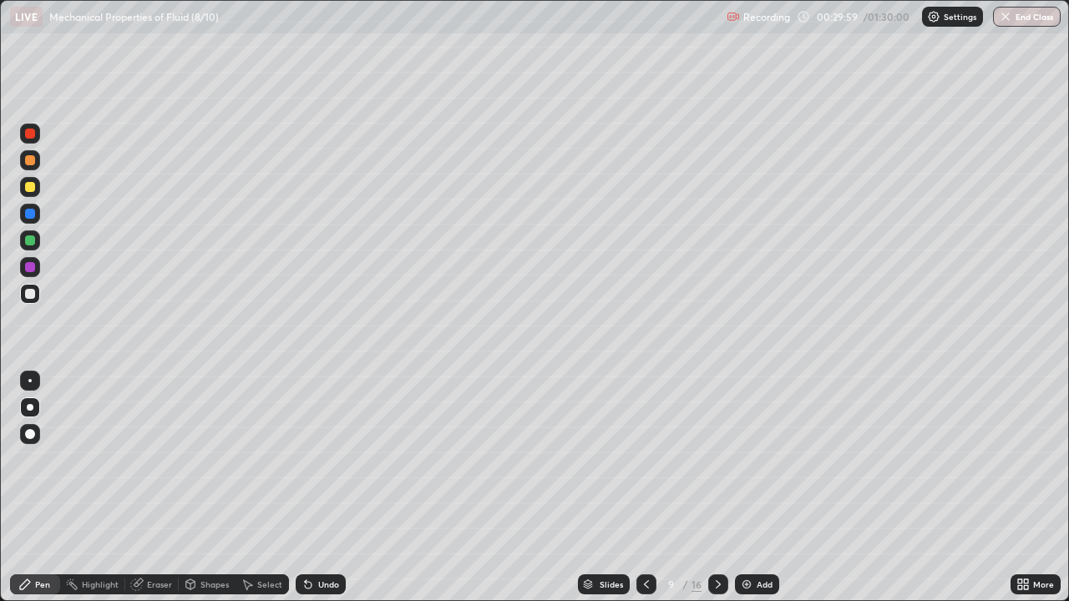
click at [757, 488] on div "Add" at bounding box center [765, 585] width 16 height 8
click at [212, 488] on div "Shapes" at bounding box center [214, 585] width 28 height 8
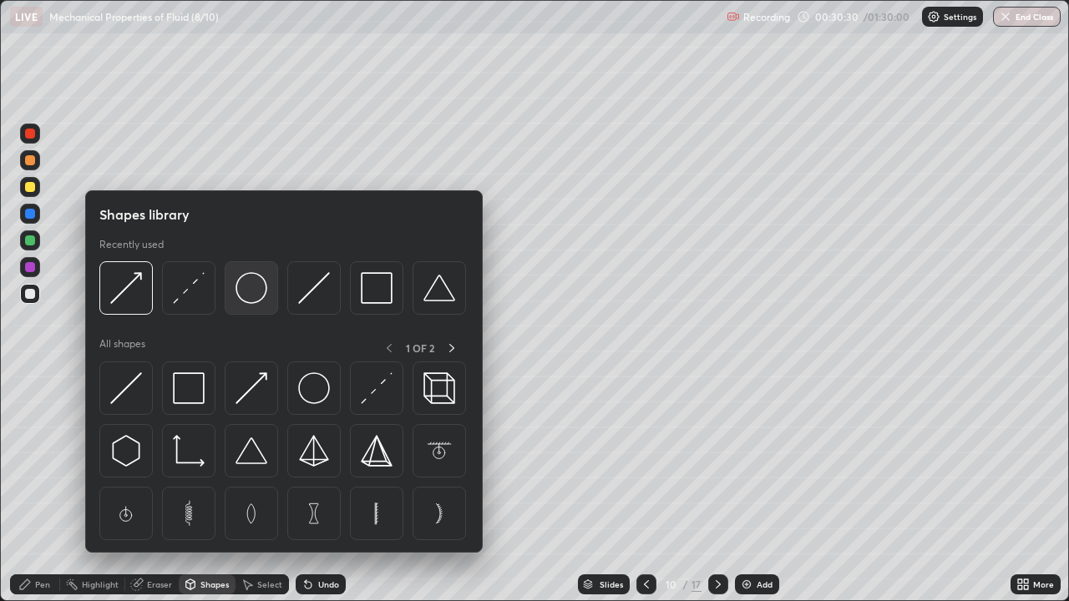
click at [255, 295] on img at bounding box center [252, 288] width 32 height 32
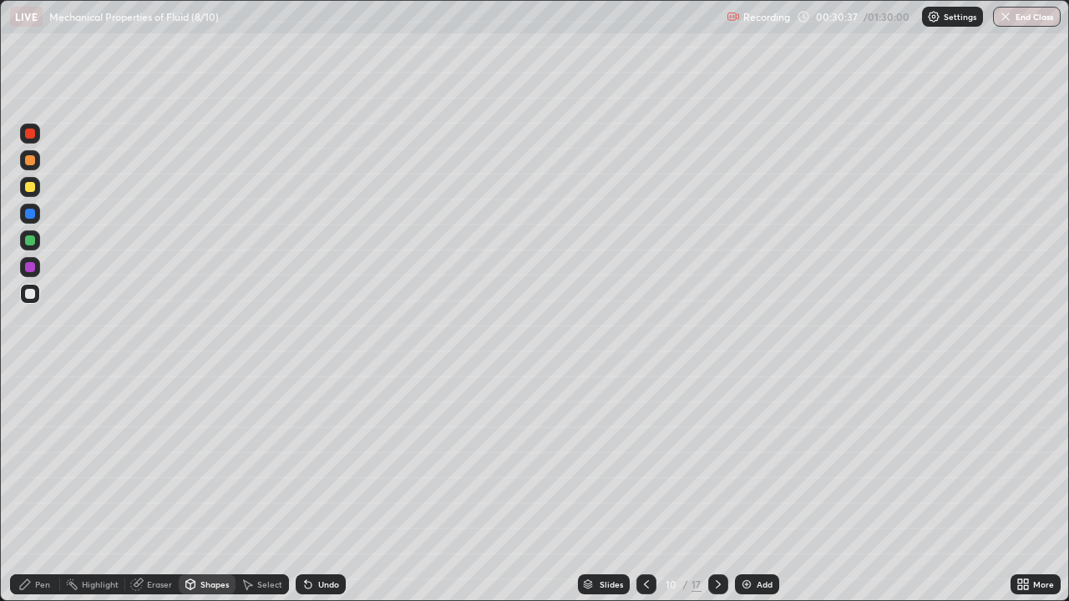
click at [34, 488] on div "Pen" at bounding box center [35, 585] width 50 height 20
click at [31, 212] on div at bounding box center [30, 214] width 10 height 10
click at [209, 488] on div "Shapes" at bounding box center [214, 585] width 28 height 8
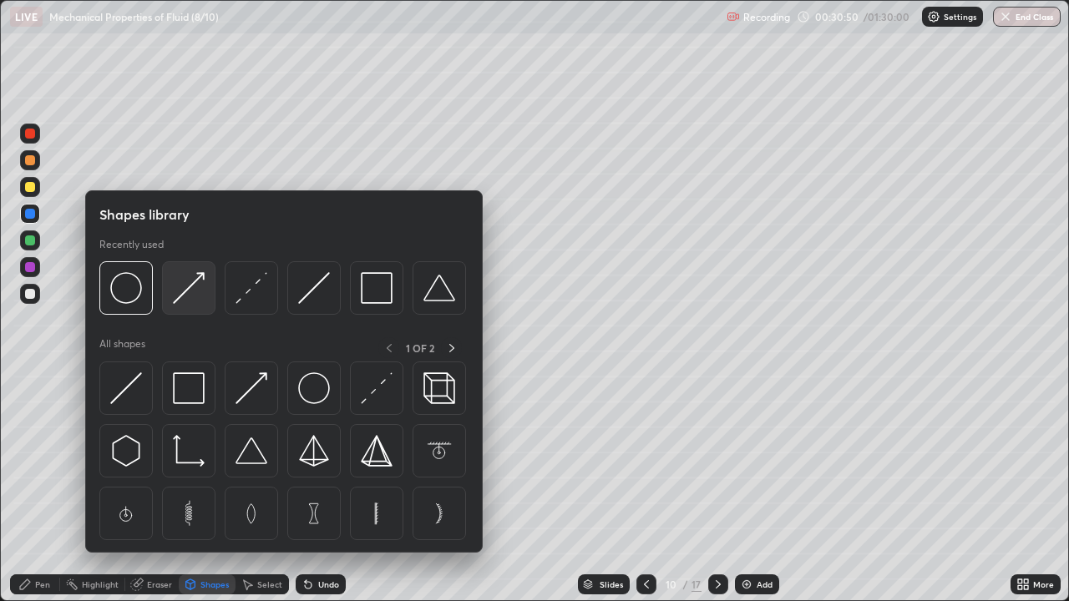
click at [191, 286] on img at bounding box center [189, 288] width 32 height 32
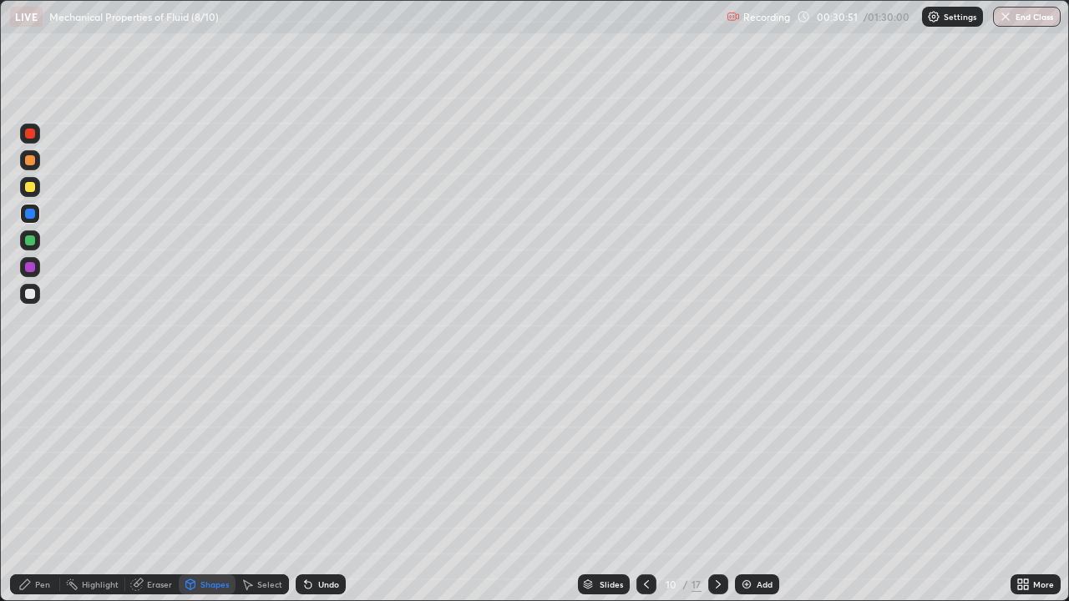
click at [28, 241] on div at bounding box center [30, 241] width 10 height 10
click at [31, 190] on div at bounding box center [30, 187] width 10 height 10
click at [31, 162] on div at bounding box center [30, 160] width 10 height 10
click at [41, 488] on div "Pen" at bounding box center [42, 585] width 15 height 8
click at [27, 298] on div at bounding box center [30, 294] width 10 height 10
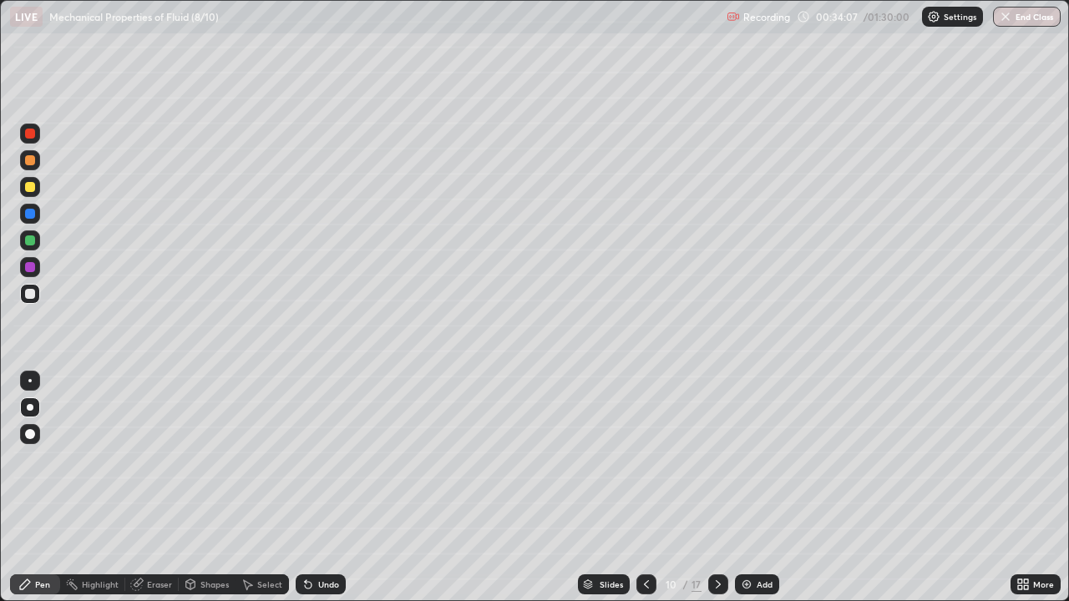
click at [312, 488] on icon at bounding box center [308, 584] width 13 height 13
click at [313, 488] on div "Undo" at bounding box center [321, 585] width 50 height 20
click at [206, 488] on div "Shapes" at bounding box center [214, 585] width 28 height 8
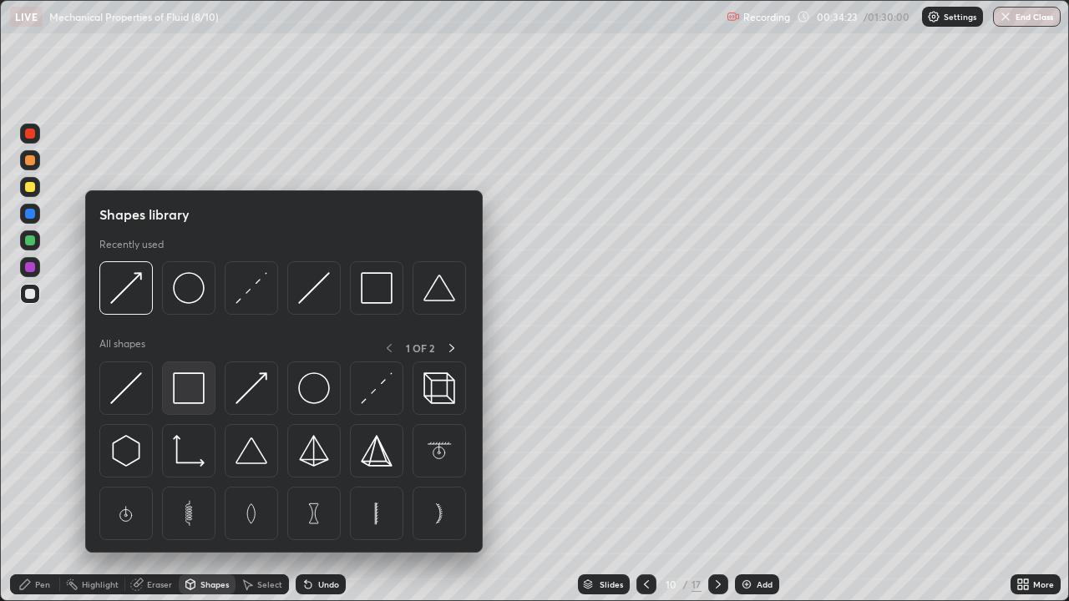
click at [186, 382] on img at bounding box center [189, 389] width 32 height 32
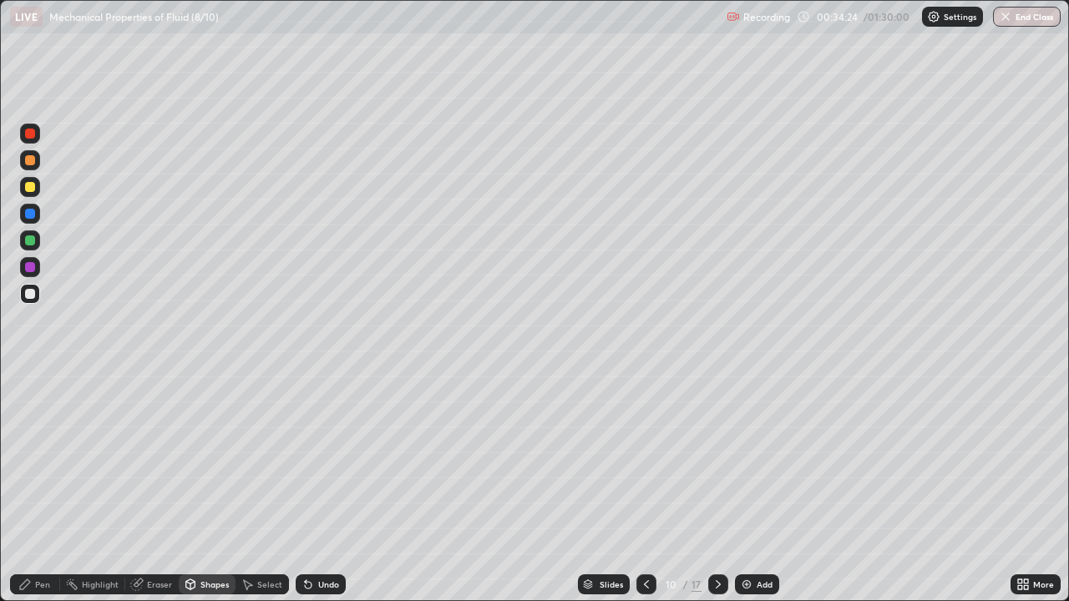
click at [29, 188] on div at bounding box center [30, 187] width 10 height 10
click at [765, 488] on div "Add" at bounding box center [765, 585] width 16 height 8
click at [206, 488] on div "Shapes" at bounding box center [214, 585] width 28 height 8
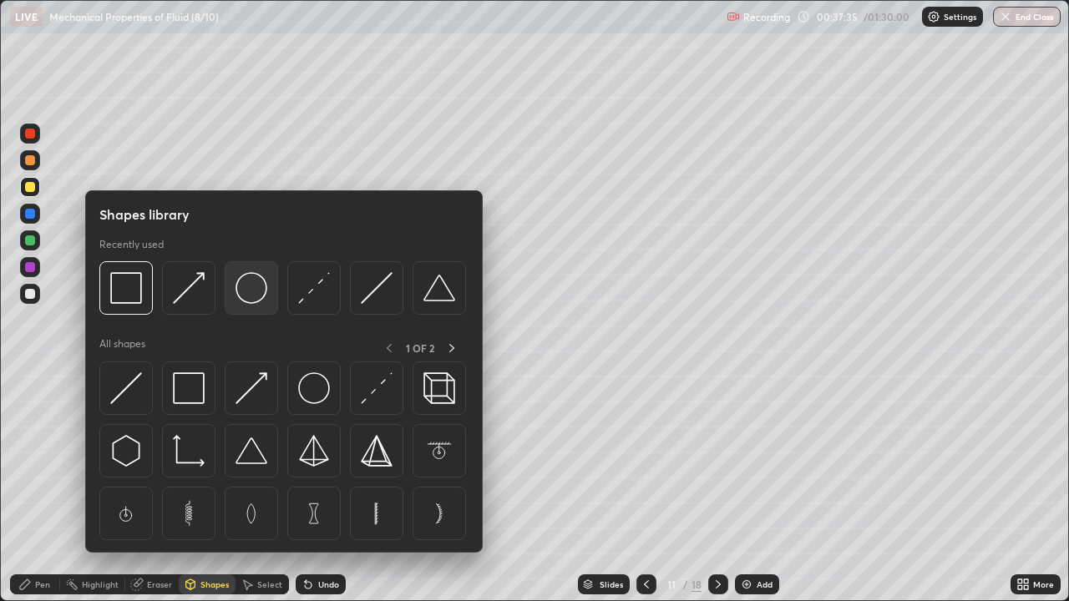
click at [256, 292] on img at bounding box center [252, 288] width 32 height 32
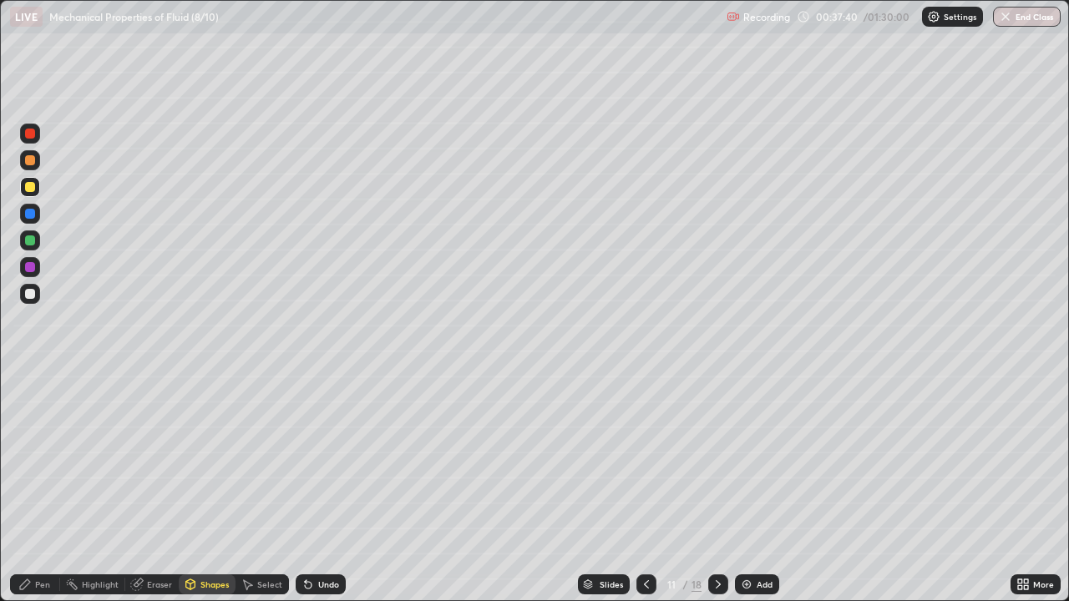
click at [42, 488] on div "Pen" at bounding box center [42, 585] width 15 height 8
click at [195, 488] on div "Shapes" at bounding box center [207, 585] width 57 height 20
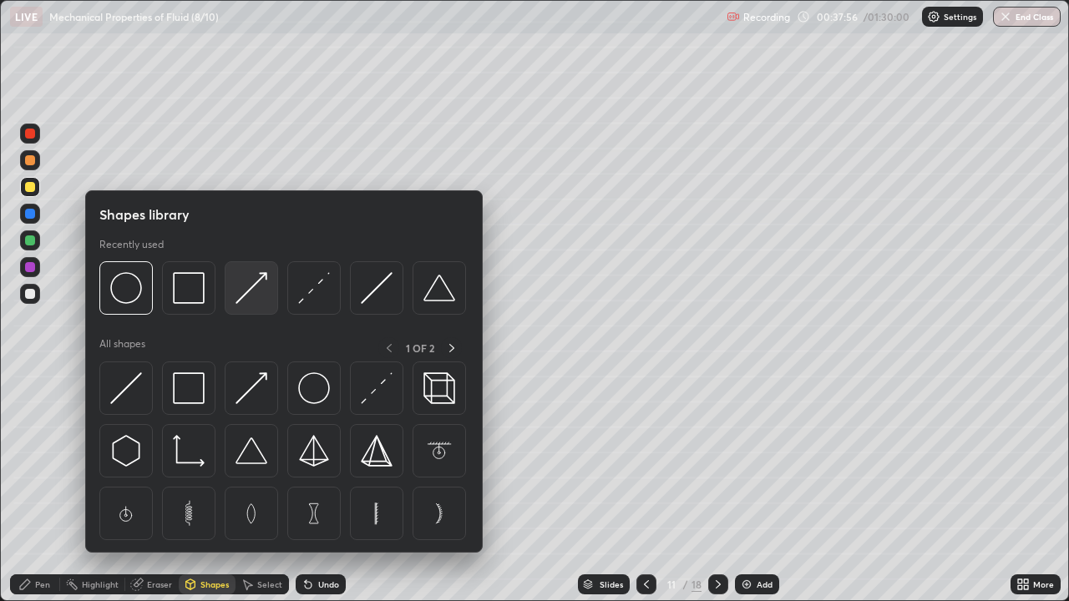
click at [246, 290] on img at bounding box center [252, 288] width 32 height 32
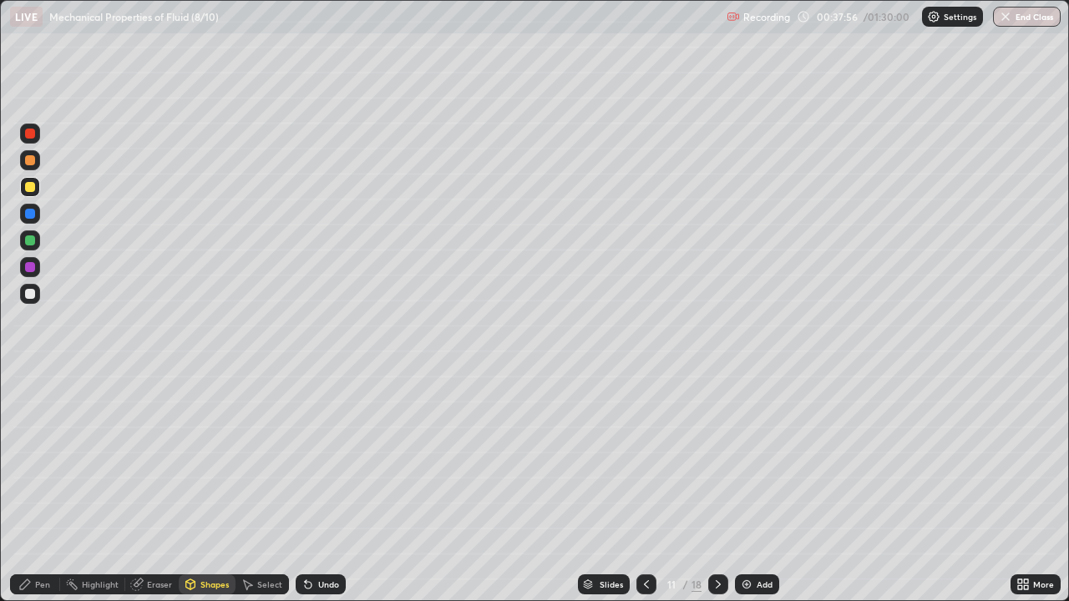
click at [33, 241] on div at bounding box center [30, 241] width 10 height 10
click at [31, 207] on div at bounding box center [30, 214] width 20 height 20
click at [36, 159] on div at bounding box center [30, 160] width 20 height 20
click at [36, 296] on div at bounding box center [30, 294] width 20 height 20
click at [318, 488] on div "Undo" at bounding box center [328, 585] width 21 height 8
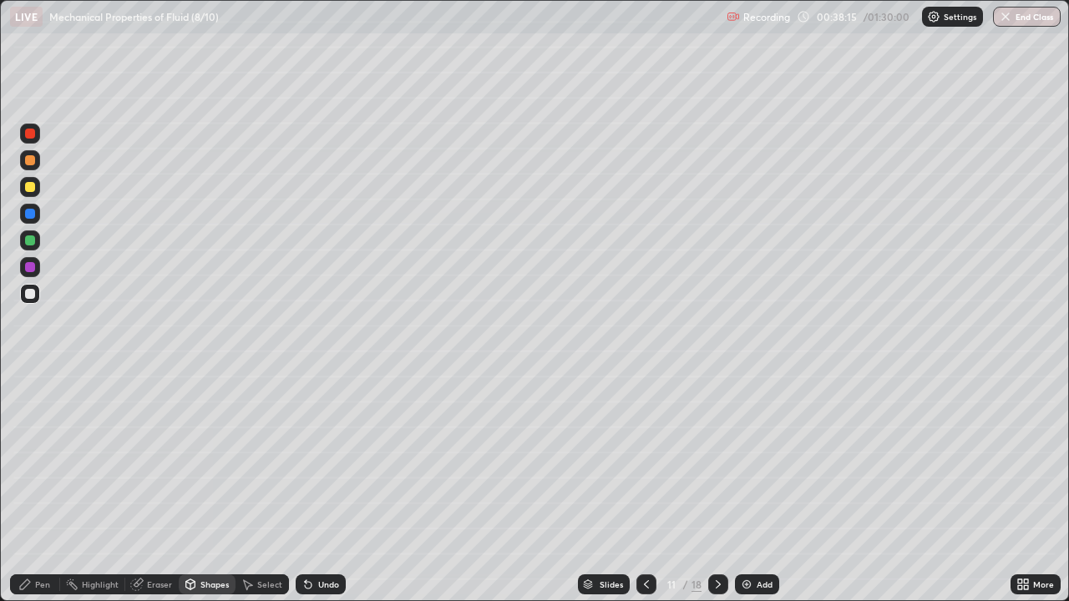
click at [38, 488] on div "Pen" at bounding box center [42, 585] width 15 height 8
click at [318, 488] on div "Undo" at bounding box center [328, 585] width 21 height 8
click at [324, 488] on div "Undo" at bounding box center [328, 585] width 21 height 8
click at [326, 488] on div "Undo" at bounding box center [328, 585] width 21 height 8
click at [46, 488] on div "Pen" at bounding box center [42, 585] width 15 height 8
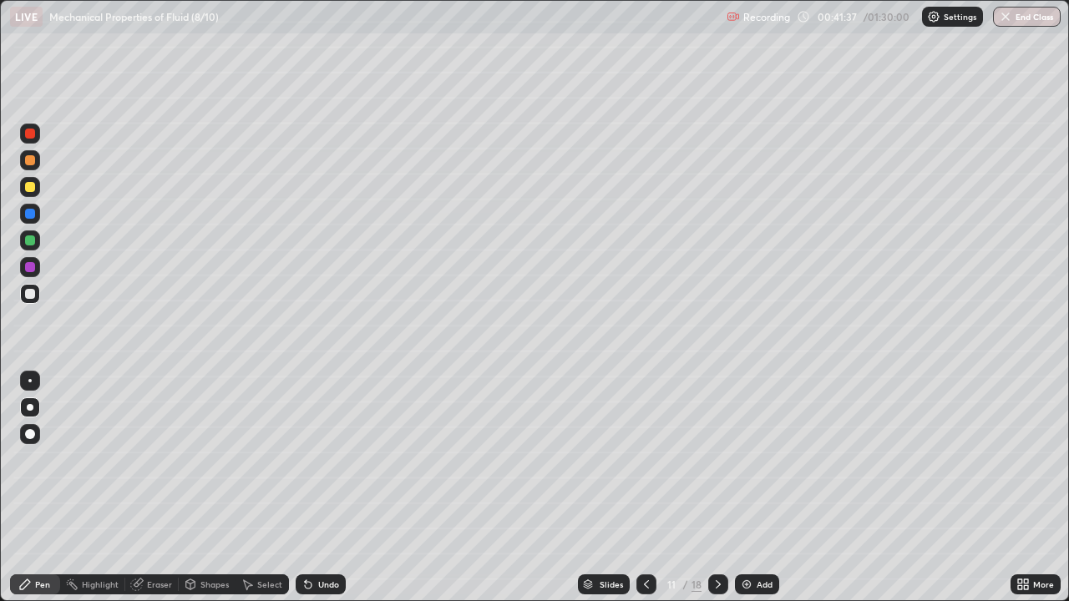
click at [718, 488] on icon at bounding box center [718, 584] width 13 height 13
click at [716, 488] on icon at bounding box center [718, 584] width 13 height 13
click at [30, 161] on div at bounding box center [30, 160] width 10 height 10
click at [38, 488] on div "Pen" at bounding box center [42, 585] width 15 height 8
click at [201, 488] on div "Shapes" at bounding box center [207, 585] width 57 height 20
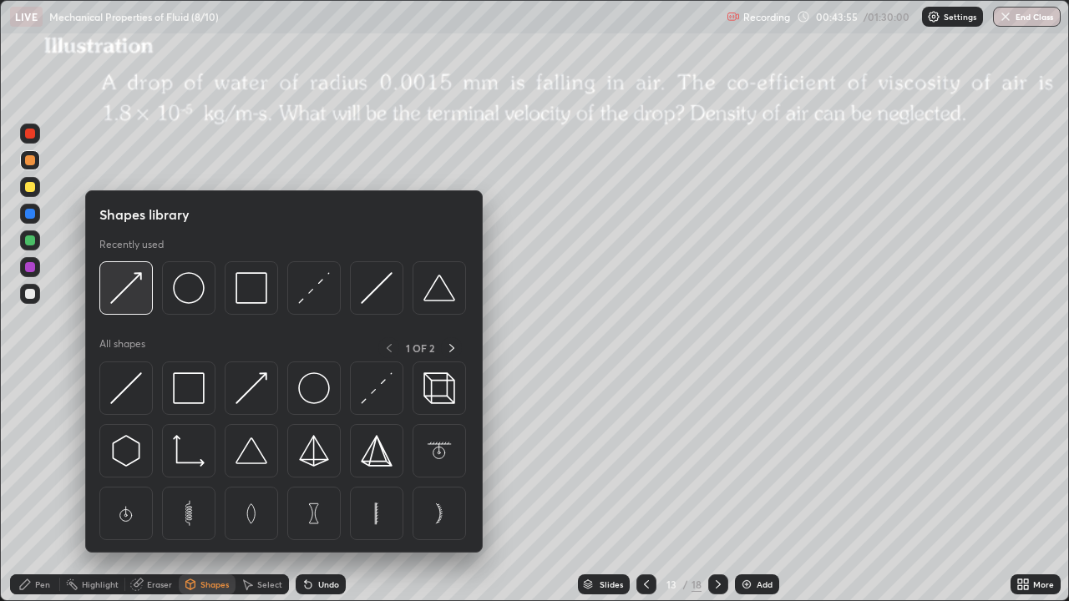
click at [129, 288] on img at bounding box center [126, 288] width 32 height 32
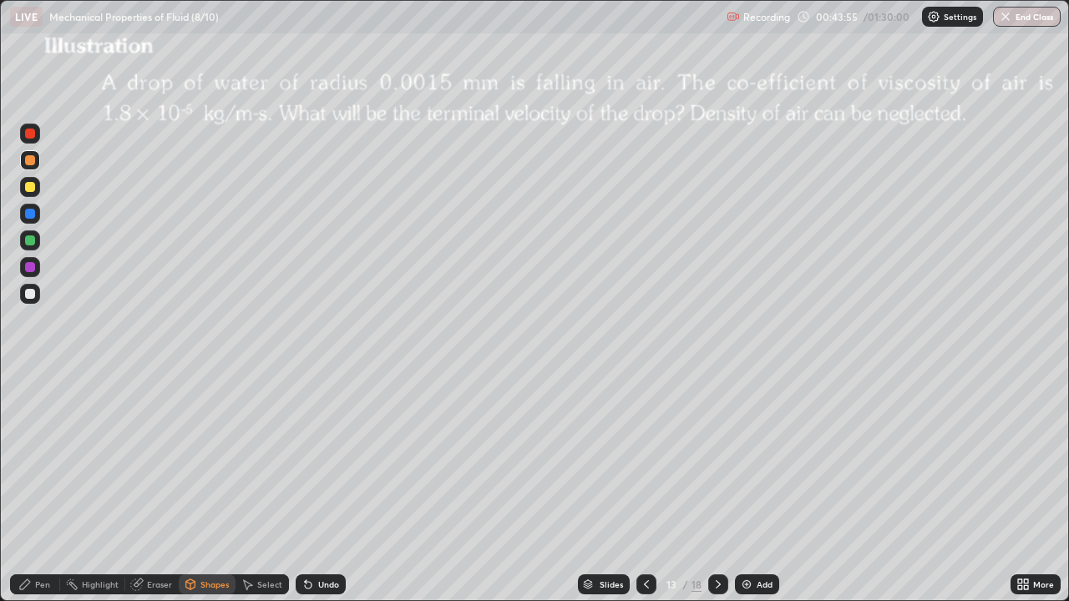
click at [31, 294] on div at bounding box center [30, 294] width 10 height 10
click at [39, 488] on div "Pen" at bounding box center [42, 585] width 15 height 8
click at [155, 488] on div "Eraser" at bounding box center [159, 585] width 25 height 8
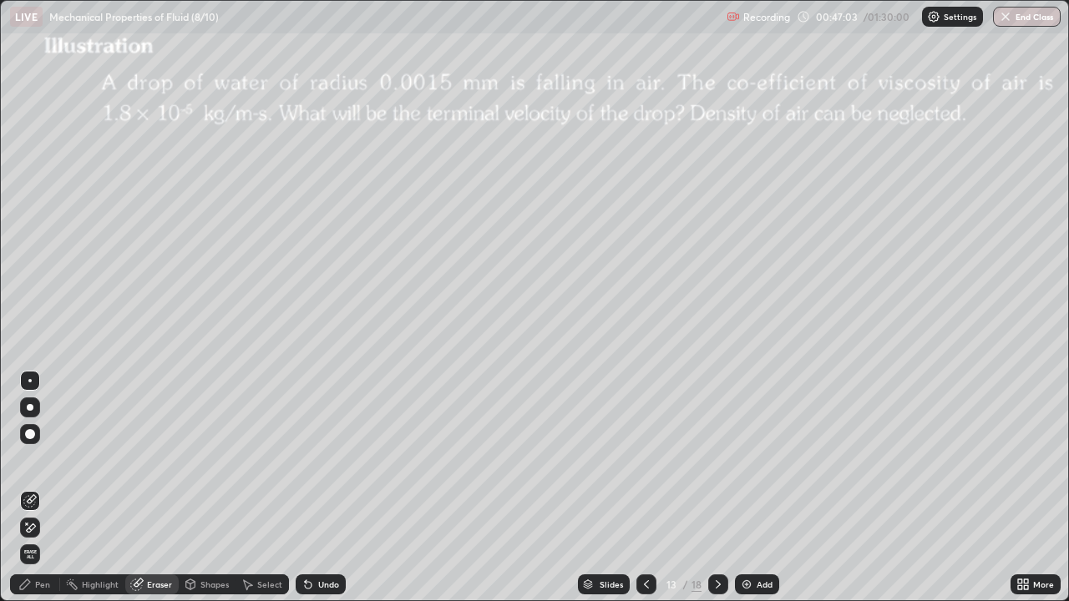
click at [46, 488] on div "Pen" at bounding box center [42, 585] width 15 height 8
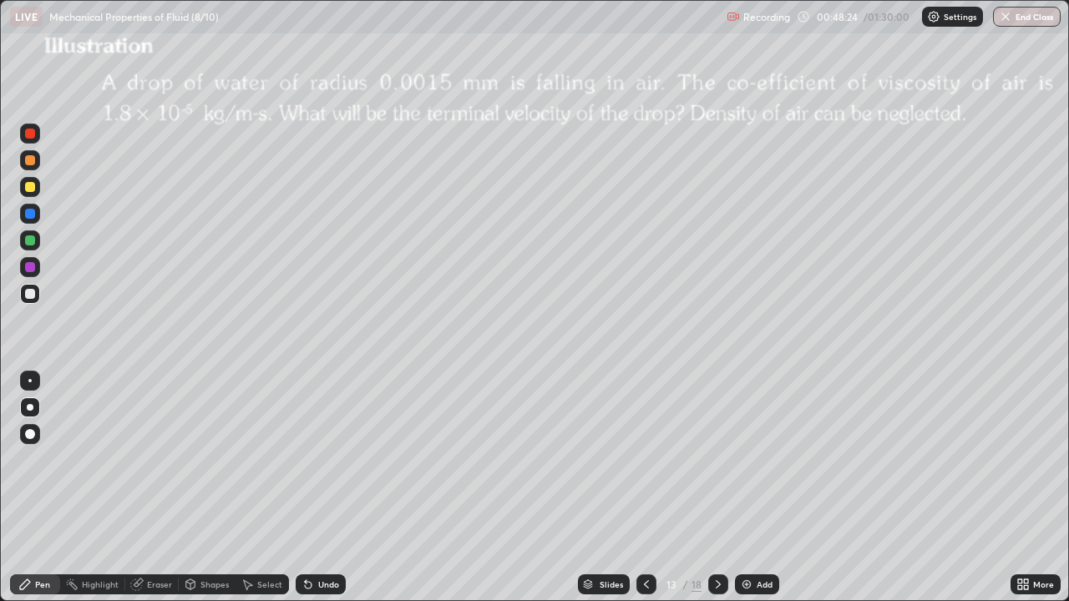
click at [719, 488] on icon at bounding box center [718, 584] width 13 height 13
click at [215, 488] on div "Shapes" at bounding box center [214, 585] width 28 height 8
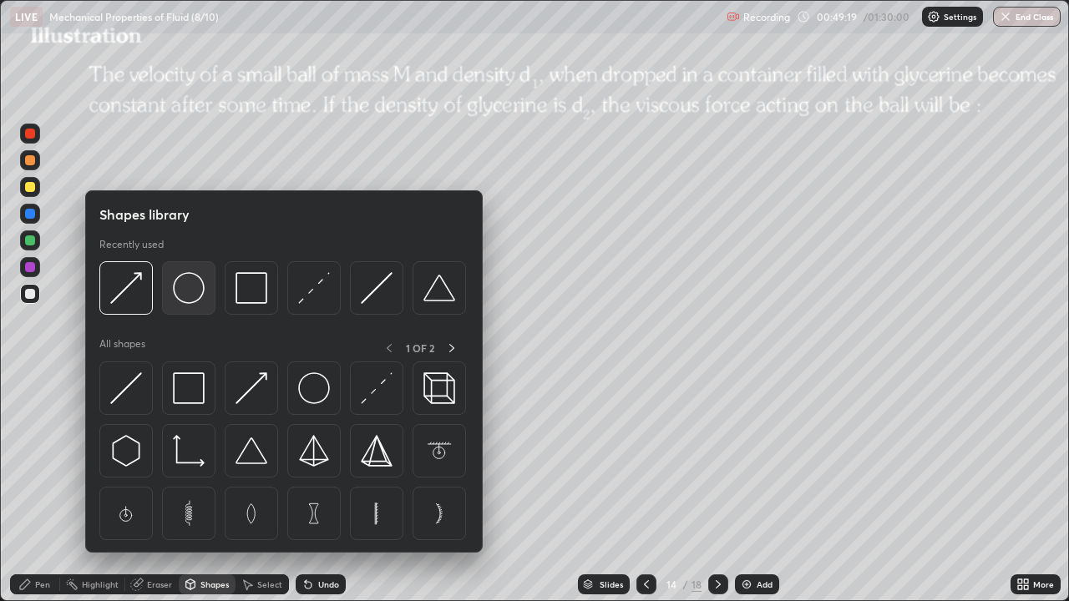
click at [198, 293] on img at bounding box center [189, 288] width 32 height 32
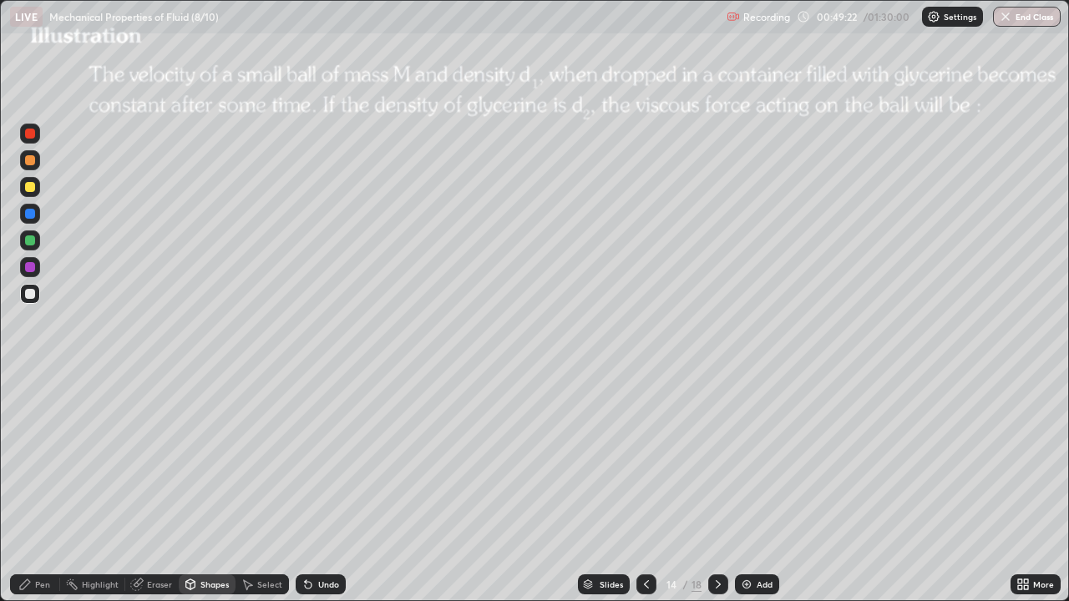
click at [33, 488] on div "Pen" at bounding box center [35, 585] width 50 height 20
click at [39, 187] on div at bounding box center [30, 187] width 20 height 20
click at [719, 488] on icon at bounding box center [718, 584] width 13 height 13
click at [28, 212] on div at bounding box center [30, 214] width 10 height 10
click at [205, 488] on div "Shapes" at bounding box center [214, 585] width 28 height 8
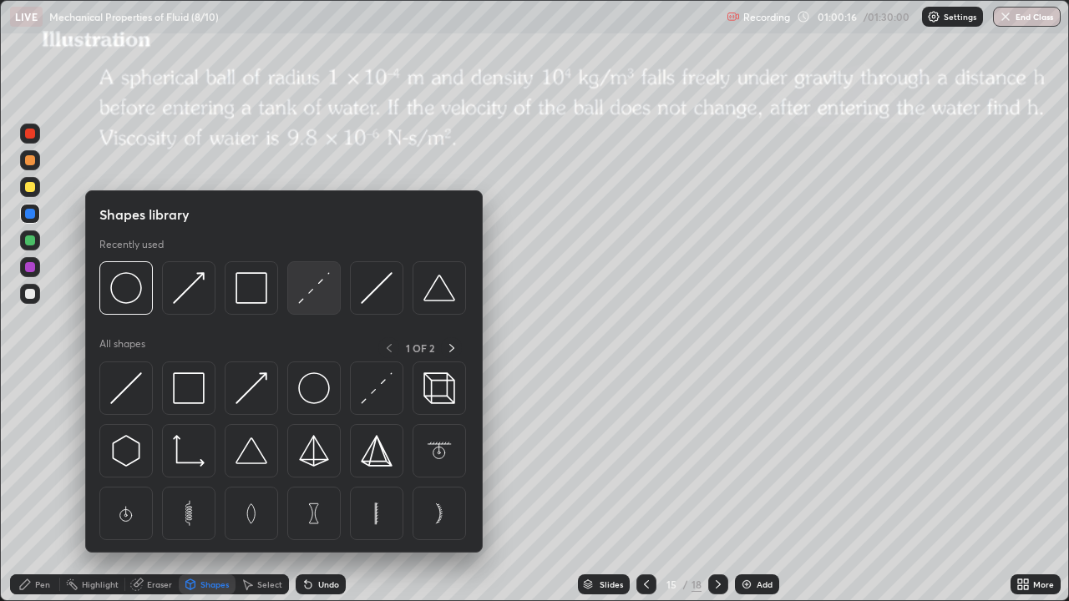
click at [312, 294] on img at bounding box center [314, 288] width 32 height 32
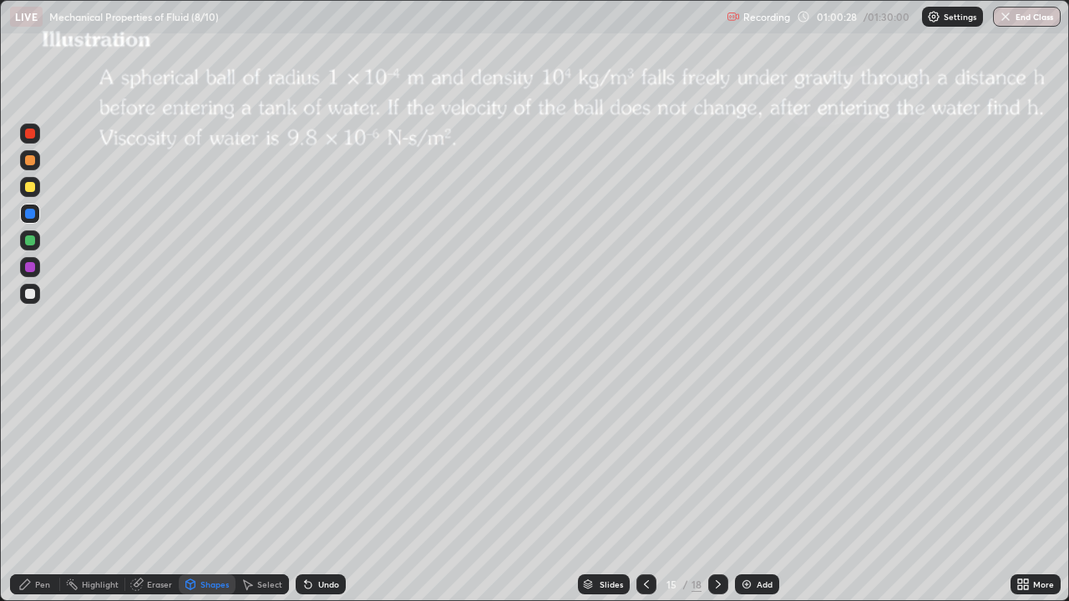
click at [43, 488] on div "Pen" at bounding box center [42, 585] width 15 height 8
click at [31, 186] on div at bounding box center [30, 187] width 10 height 10
click at [306, 488] on icon at bounding box center [308, 585] width 7 height 7
click at [312, 488] on div "Undo" at bounding box center [321, 585] width 50 height 20
click at [270, 488] on div "Select" at bounding box center [269, 585] width 25 height 8
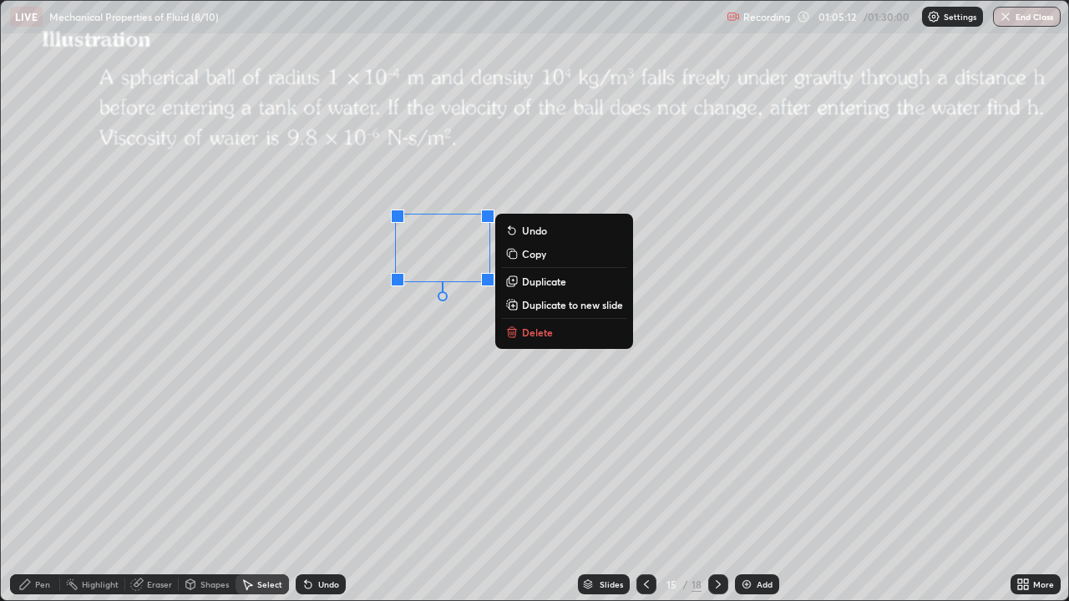
click at [467, 320] on div "0 ° Undo Copy Duplicate Duplicate to new slide Delete" at bounding box center [535, 301] width 1068 height 600
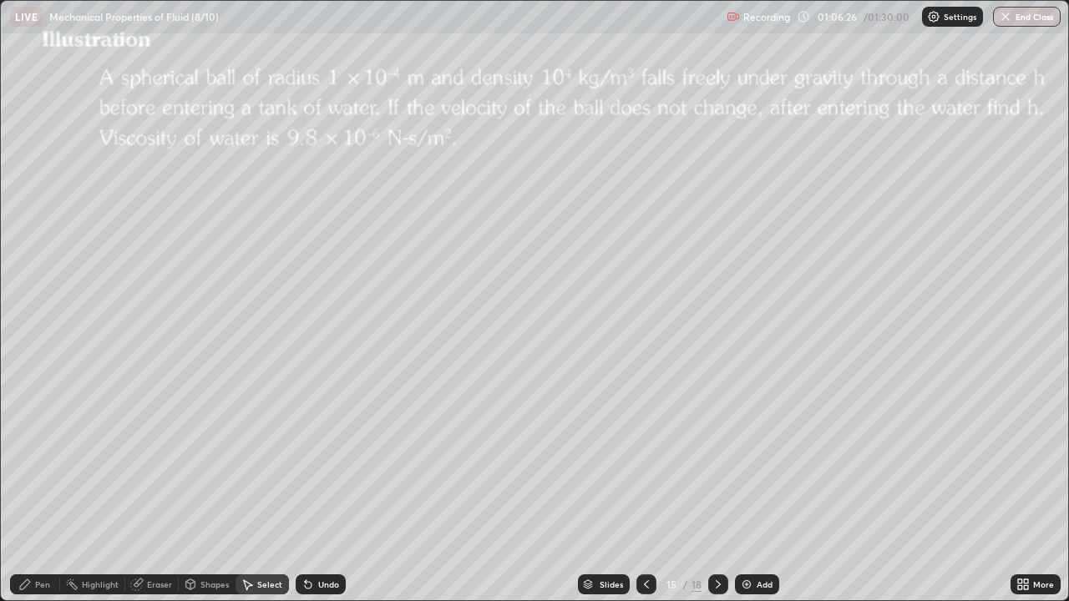
click at [718, 488] on icon at bounding box center [718, 584] width 13 height 13
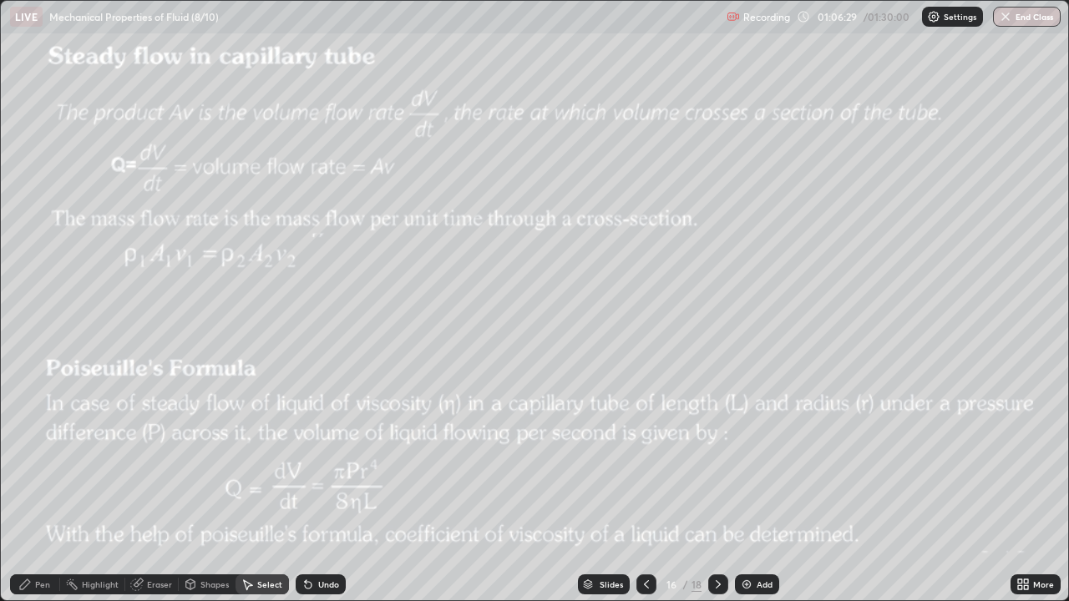
click at [650, 488] on icon at bounding box center [646, 584] width 13 height 13
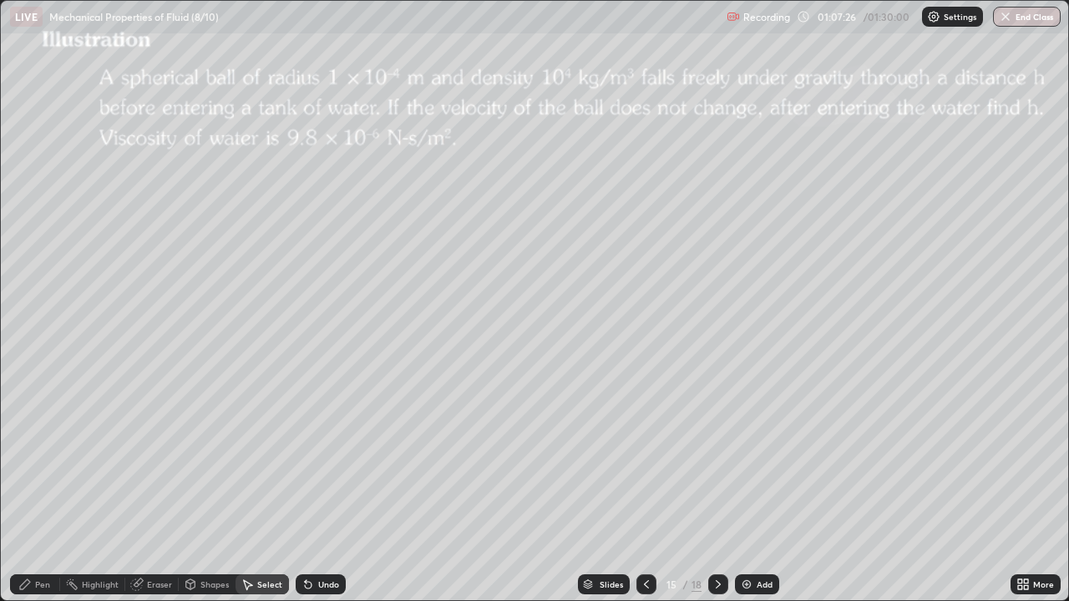
click at [317, 316] on div "0 ° Undo Copy Duplicate Duplicate to new slide Delete" at bounding box center [535, 301] width 1068 height 600
click at [252, 404] on div "0 ° Undo Copy Duplicate Duplicate to new slide Delete" at bounding box center [535, 301] width 1068 height 600
click at [716, 488] on icon at bounding box center [718, 584] width 13 height 13
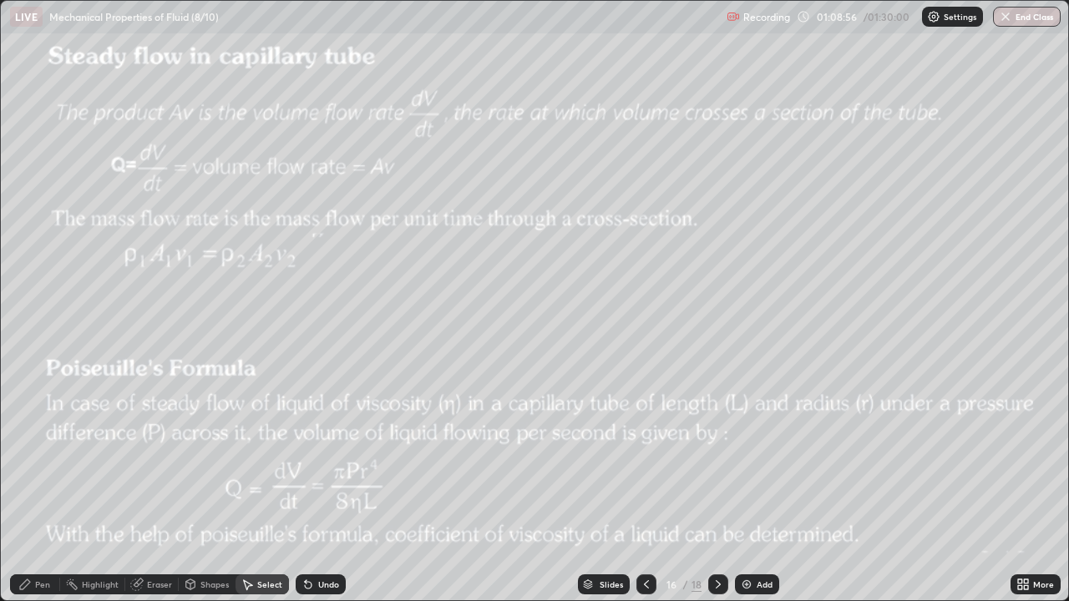
click at [36, 488] on div "Pen" at bounding box center [42, 585] width 15 height 8
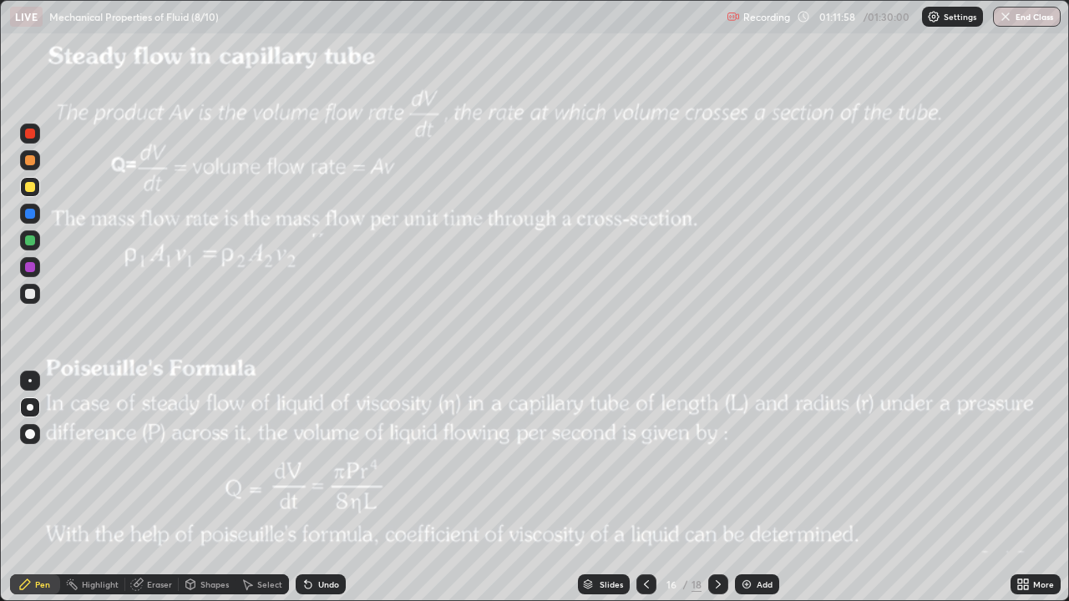
click at [757, 488] on div "Add" at bounding box center [765, 585] width 16 height 8
click at [216, 488] on div "Shapes" at bounding box center [214, 585] width 28 height 8
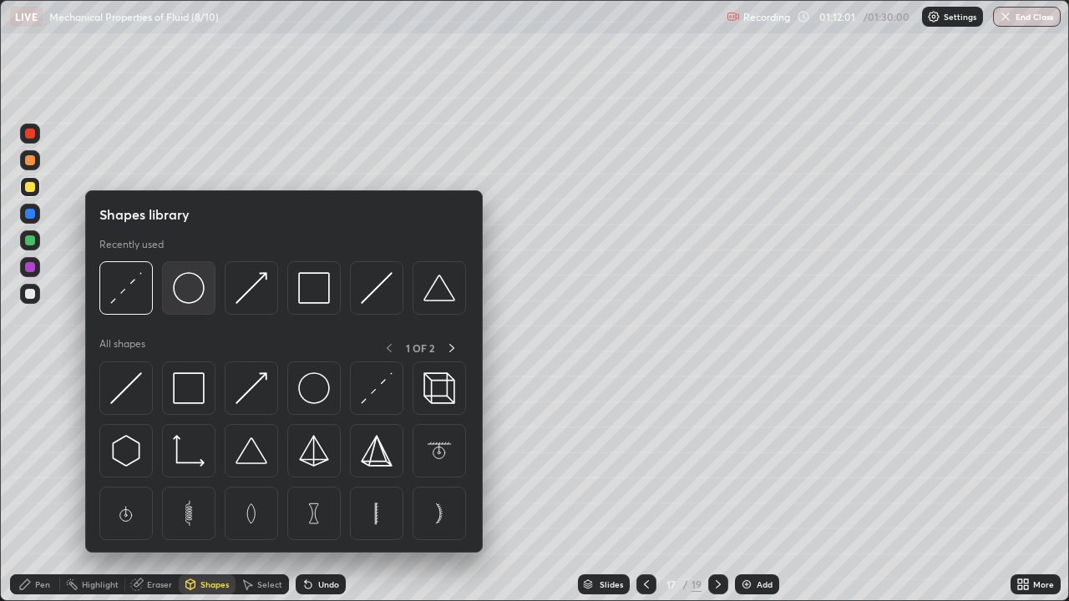
click at [197, 289] on img at bounding box center [189, 288] width 32 height 32
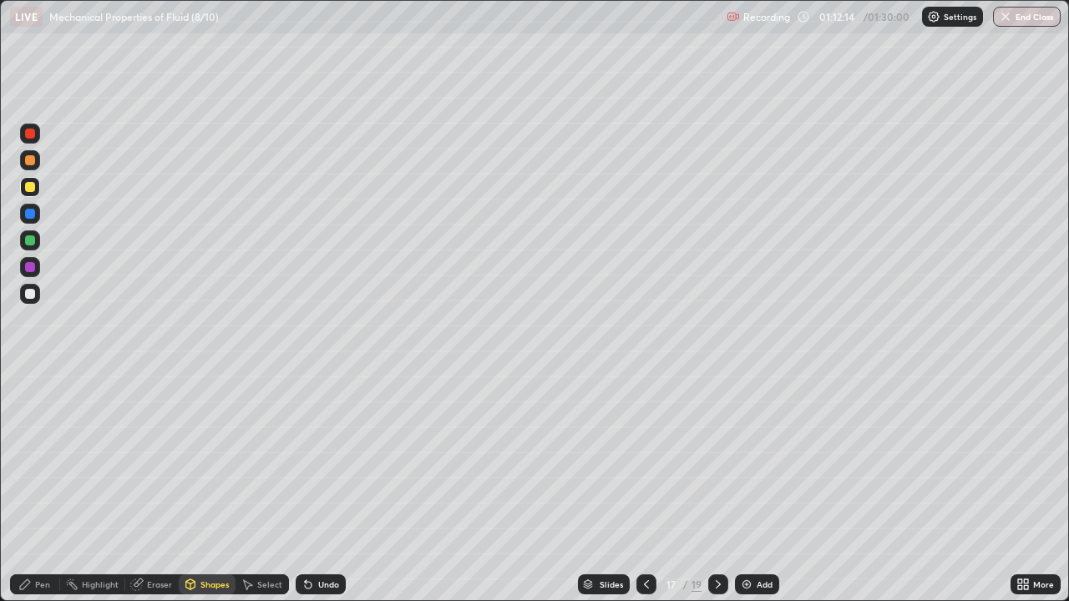
click at [39, 488] on div "Pen" at bounding box center [42, 585] width 15 height 8
click at [31, 294] on div at bounding box center [30, 294] width 10 height 10
click at [207, 488] on div "Shapes" at bounding box center [214, 585] width 28 height 8
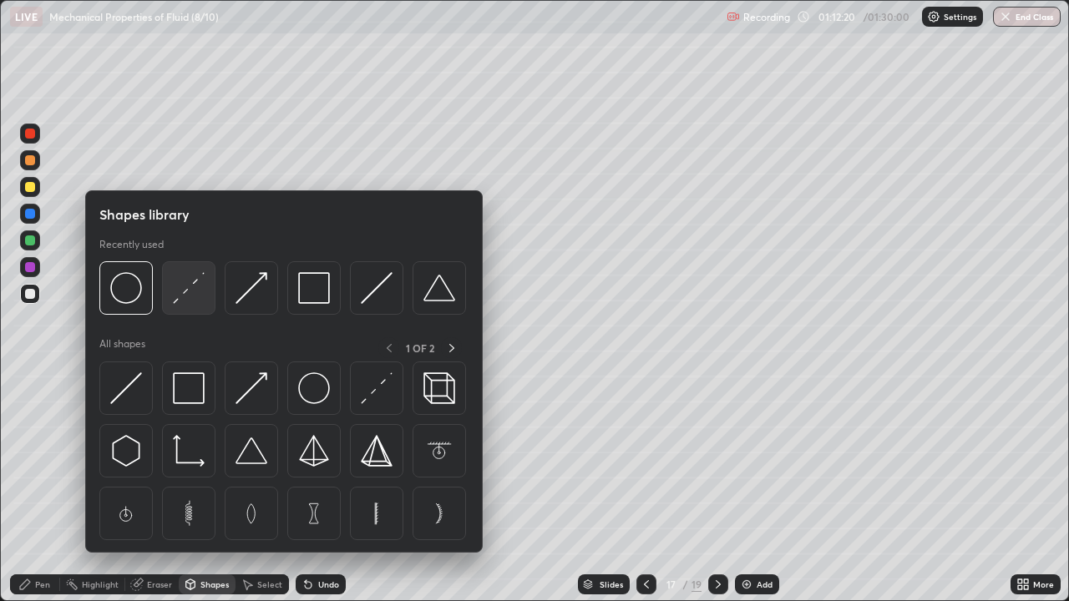
click at [186, 287] on img at bounding box center [189, 288] width 32 height 32
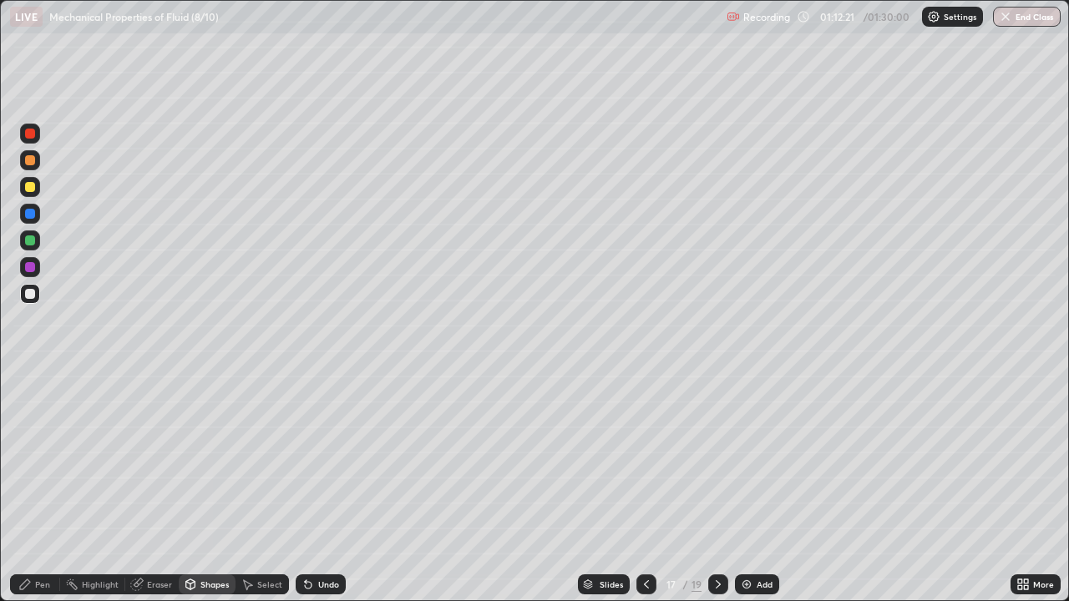
click at [31, 239] on div at bounding box center [30, 241] width 10 height 10
click at [32, 212] on div at bounding box center [30, 214] width 10 height 10
click at [203, 488] on div "Shapes" at bounding box center [214, 585] width 28 height 8
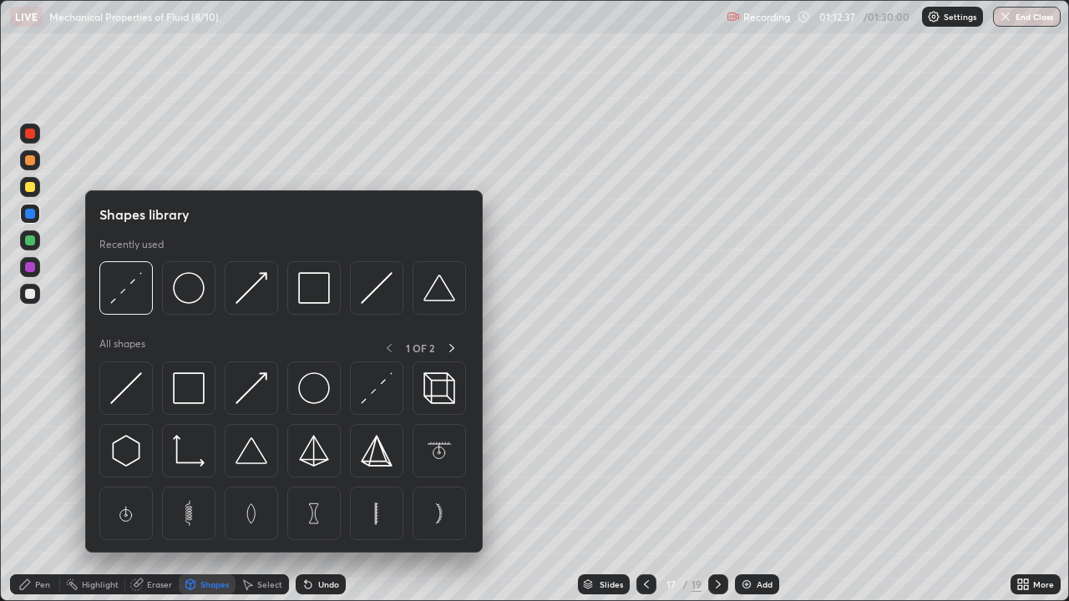
click at [248, 295] on img at bounding box center [252, 288] width 32 height 32
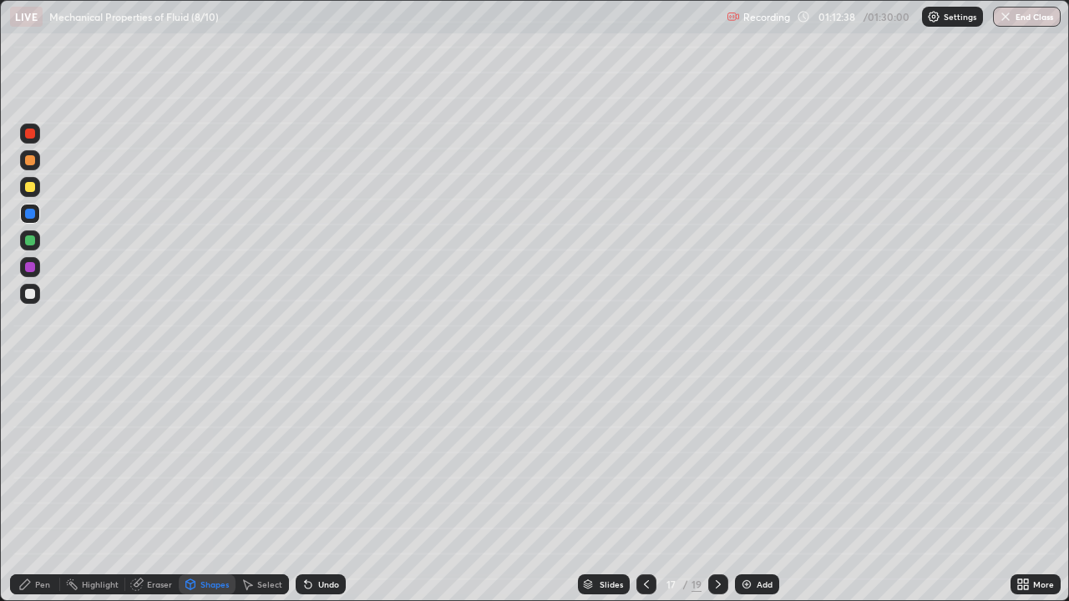
click at [31, 188] on div at bounding box center [30, 187] width 10 height 10
click at [31, 267] on div at bounding box center [30, 267] width 10 height 10
click at [38, 293] on div at bounding box center [30, 294] width 20 height 20
click at [43, 488] on div "Pen" at bounding box center [42, 585] width 15 height 8
click at [31, 160] on div at bounding box center [30, 160] width 10 height 10
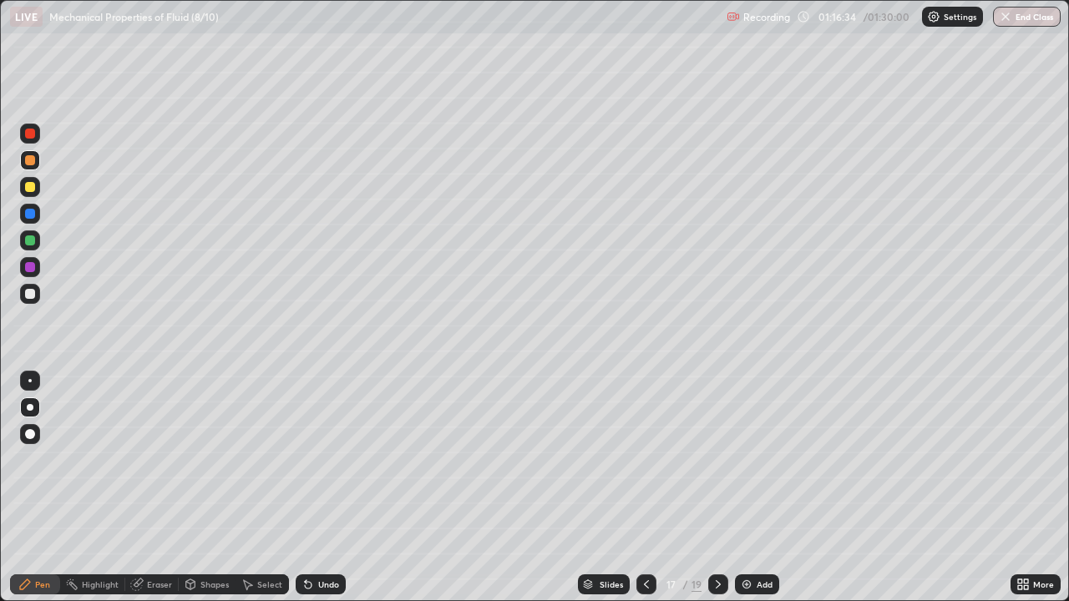
click at [36, 266] on div at bounding box center [30, 267] width 20 height 20
click at [216, 488] on div "Shapes" at bounding box center [214, 585] width 28 height 8
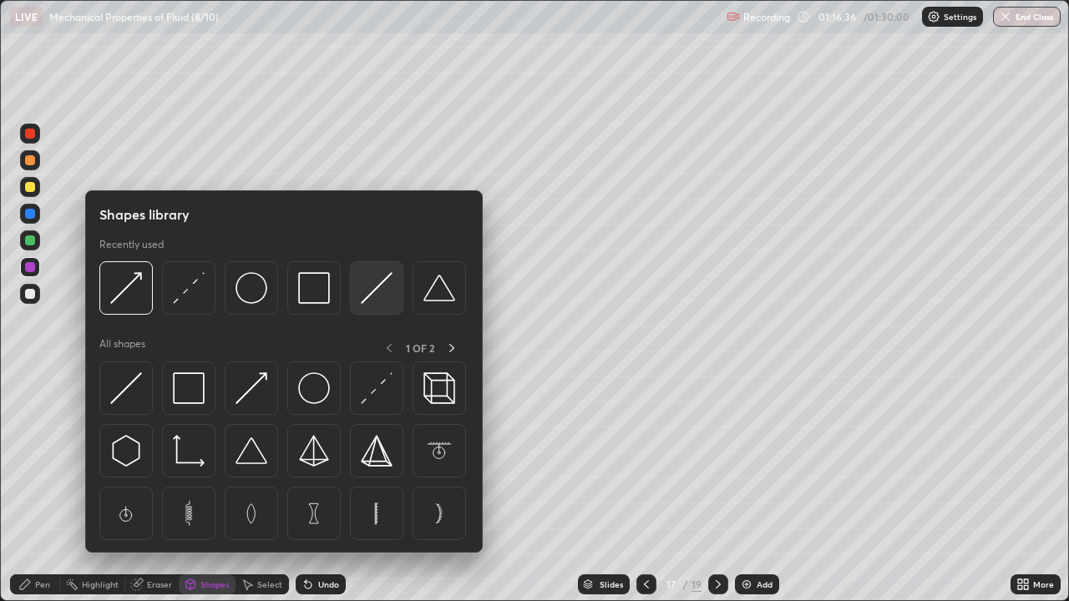
click at [363, 291] on img at bounding box center [377, 288] width 32 height 32
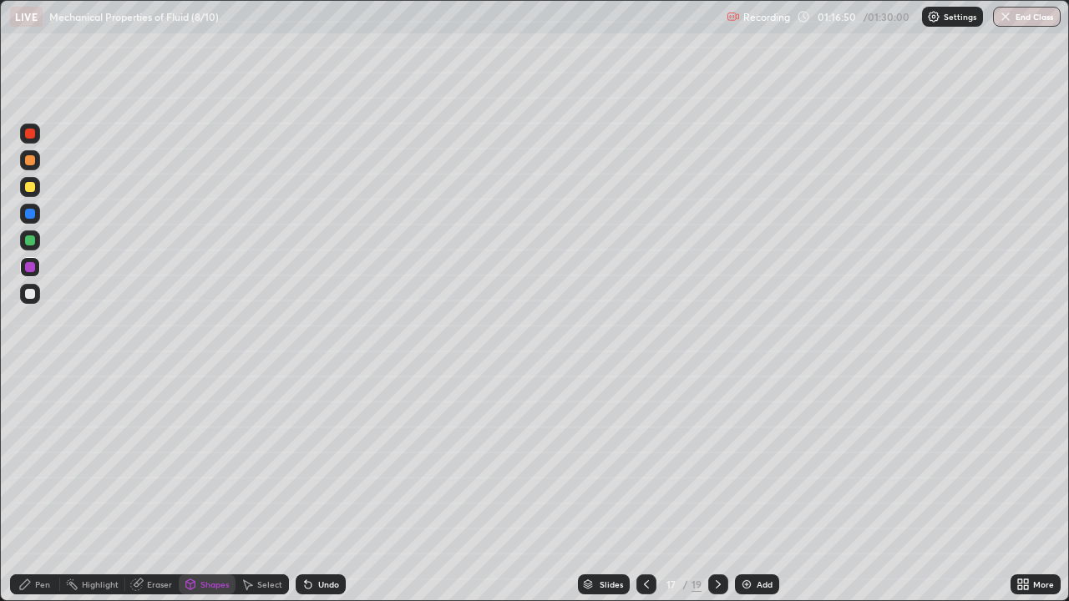
click at [42, 488] on div "Pen" at bounding box center [42, 585] width 15 height 8
click at [716, 488] on icon at bounding box center [718, 584] width 13 height 13
click at [215, 488] on div "Shapes" at bounding box center [214, 585] width 28 height 8
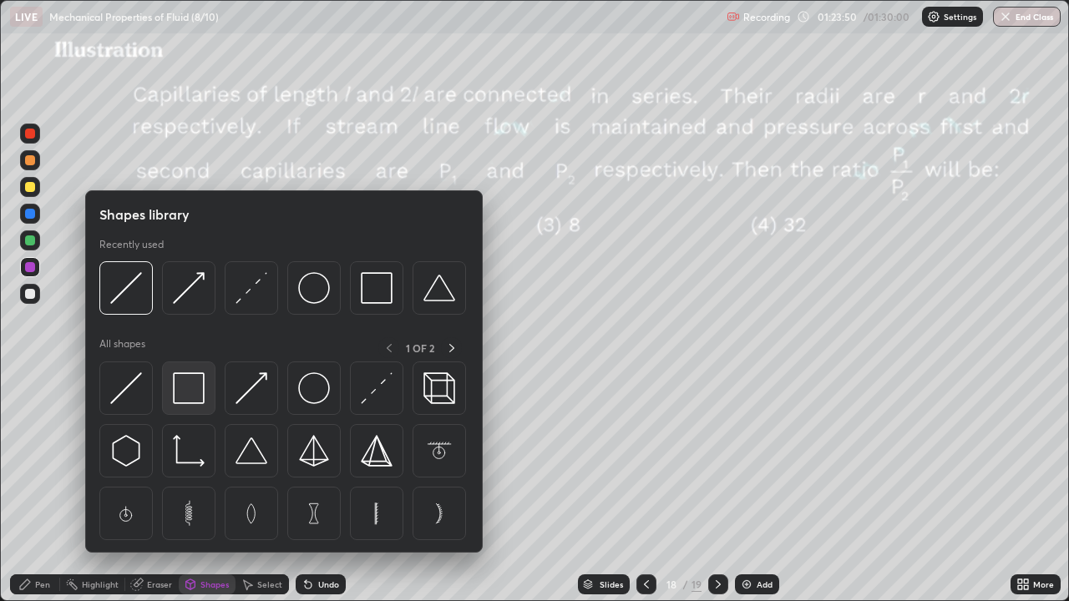
click at [195, 385] on img at bounding box center [189, 389] width 32 height 32
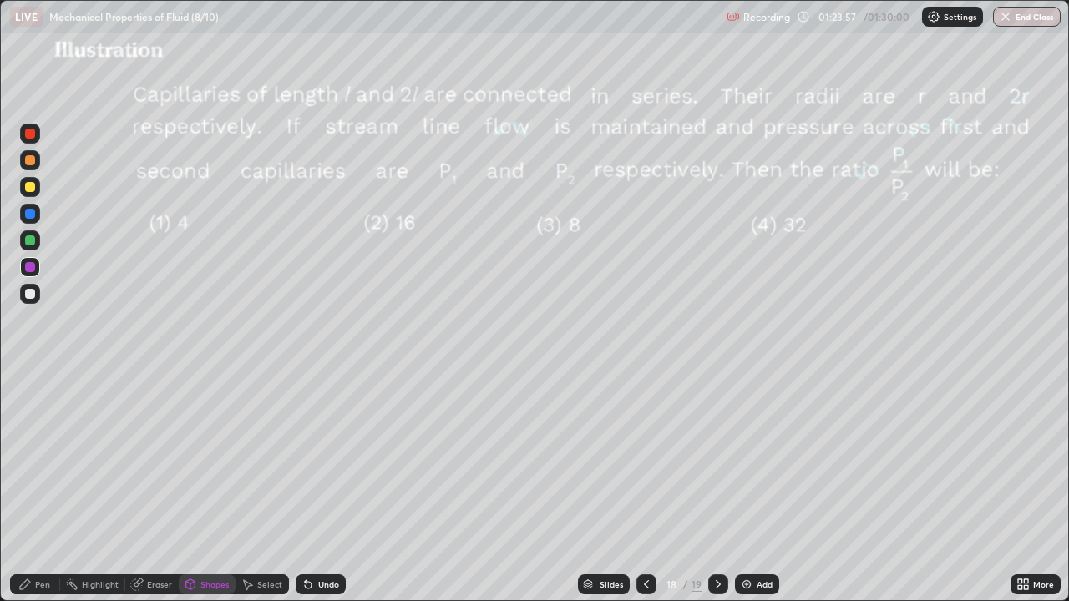
click at [147, 488] on div "Eraser" at bounding box center [159, 585] width 25 height 8
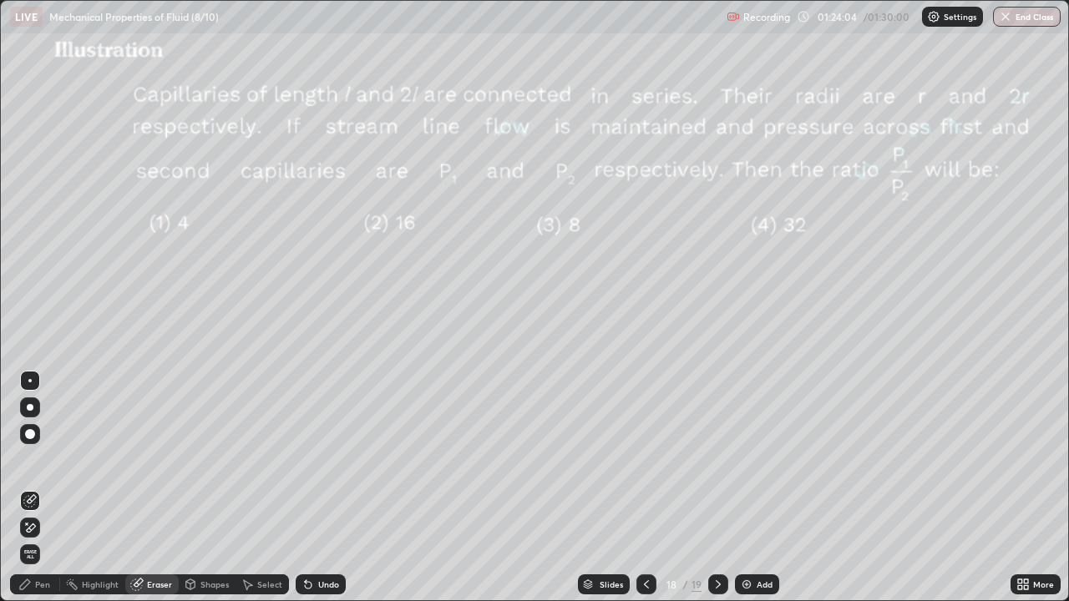
click at [201, 488] on div "Shapes" at bounding box center [214, 585] width 28 height 8
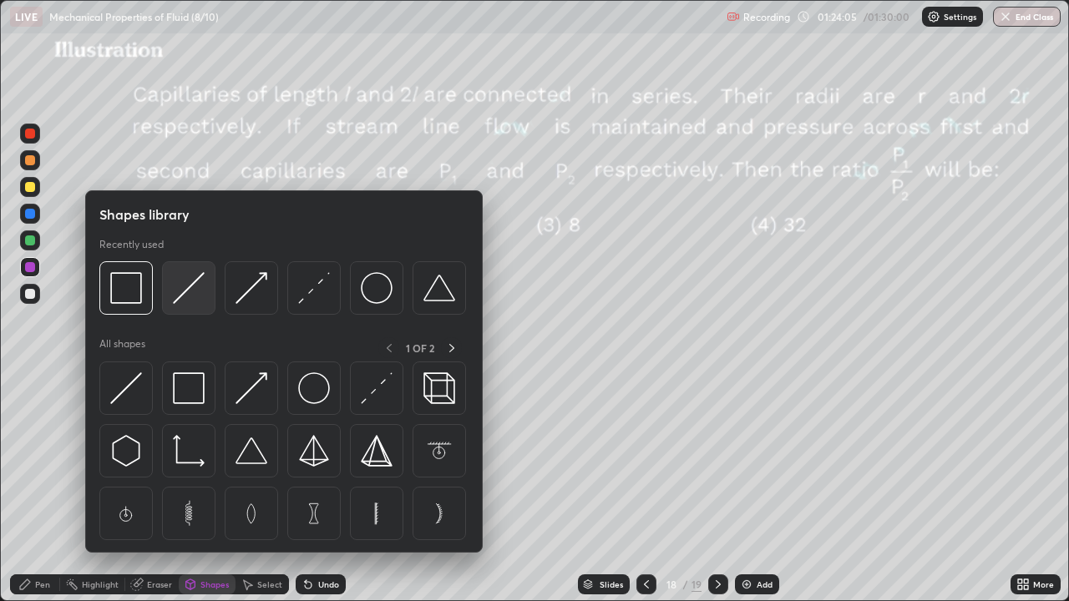
click at [187, 291] on img at bounding box center [189, 288] width 32 height 32
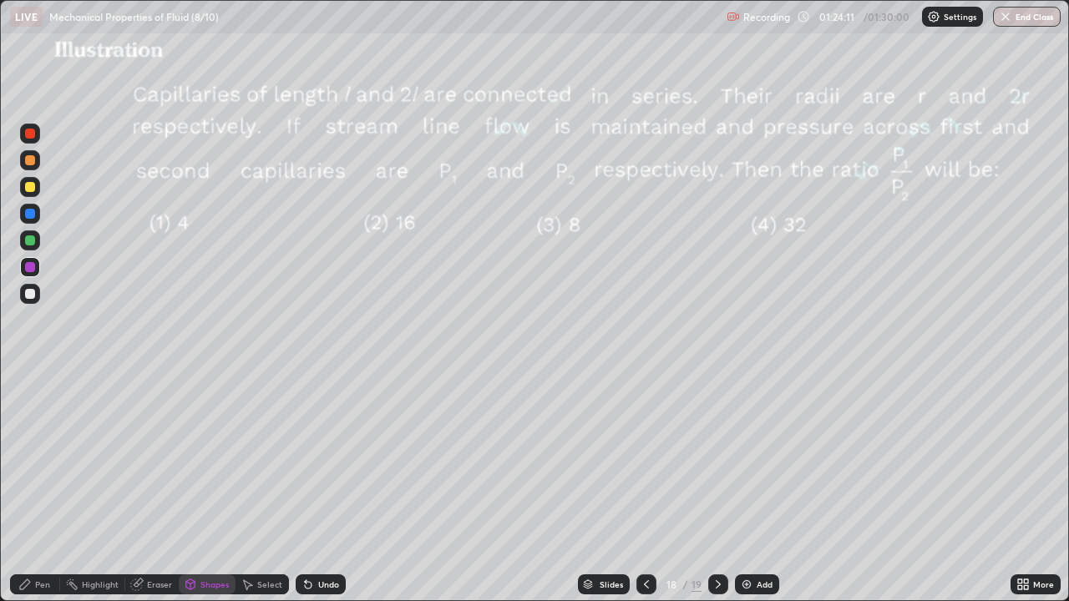
click at [86, 488] on div "Highlight" at bounding box center [100, 585] width 37 height 8
click at [34, 488] on div "Pen" at bounding box center [35, 585] width 50 height 20
click at [157, 488] on div "Eraser" at bounding box center [151, 585] width 53 height 20
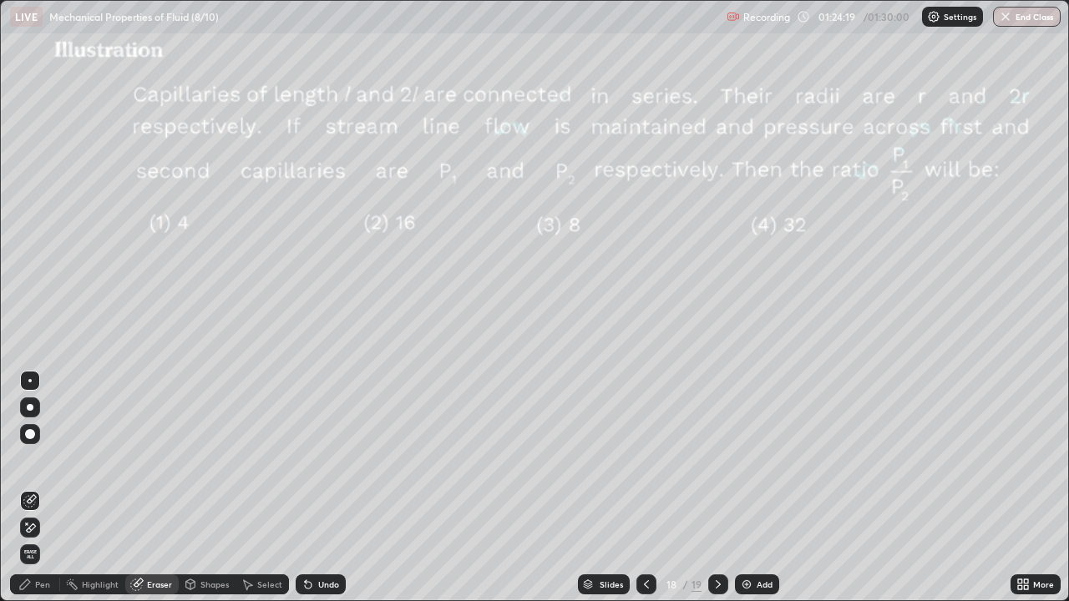
click at [33, 488] on div "Pen" at bounding box center [35, 585] width 50 height 20
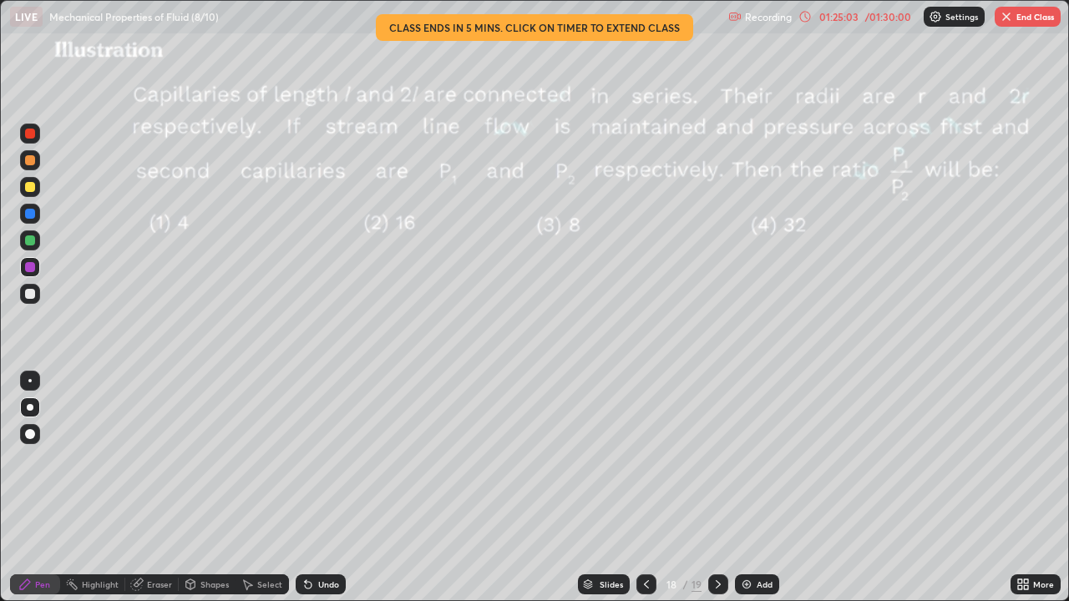
click at [29, 189] on div at bounding box center [30, 187] width 10 height 10
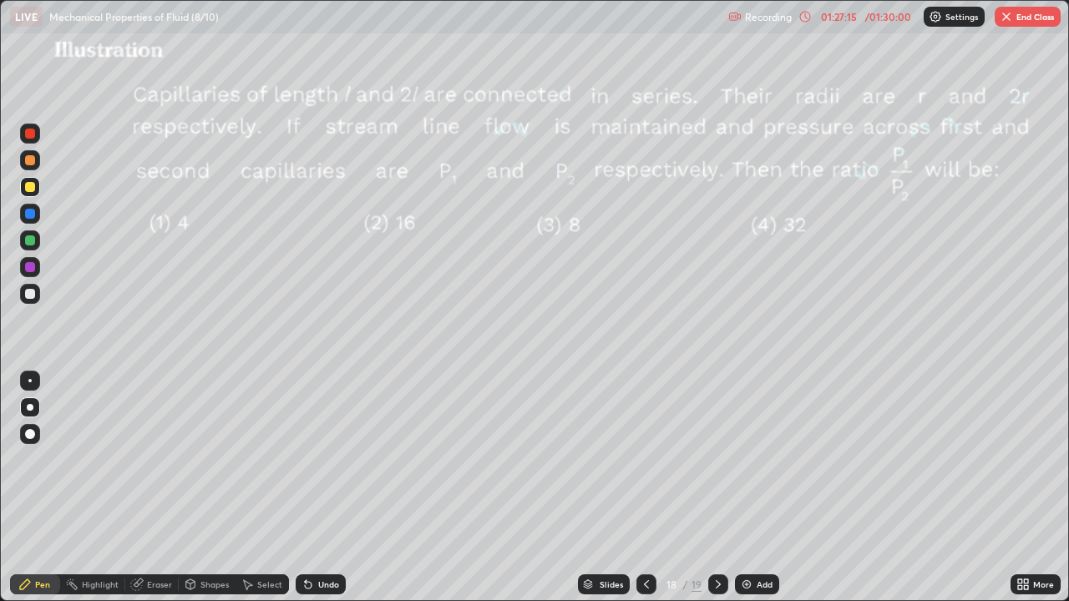
click at [1024, 16] on button "End Class" at bounding box center [1028, 17] width 66 height 20
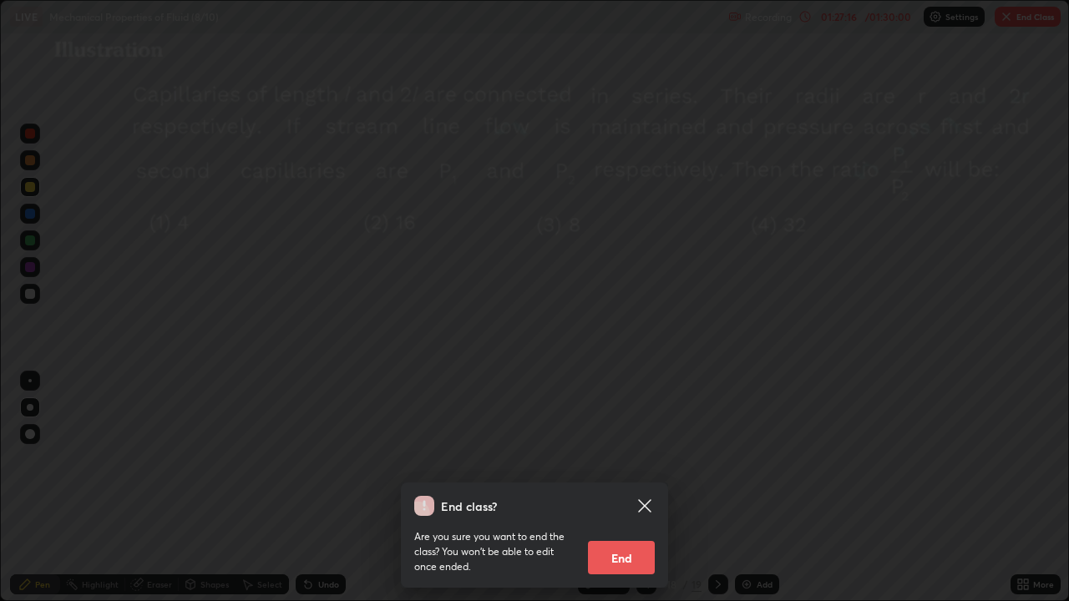
click at [632, 488] on button "End" at bounding box center [621, 557] width 67 height 33
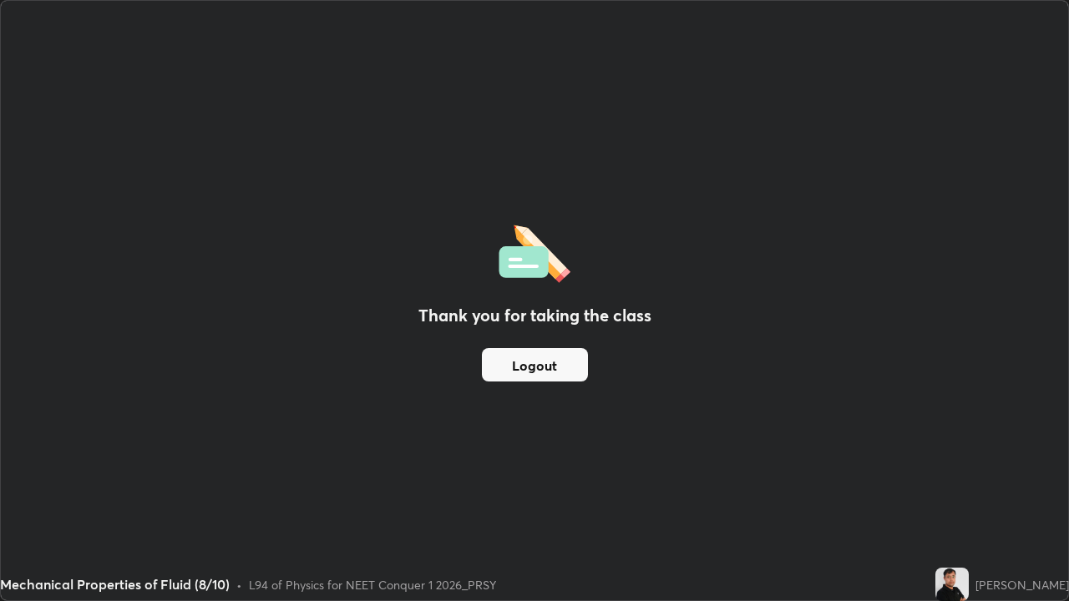
click at [554, 368] on button "Logout" at bounding box center [535, 364] width 106 height 33
